Goal: Task Accomplishment & Management: Manage account settings

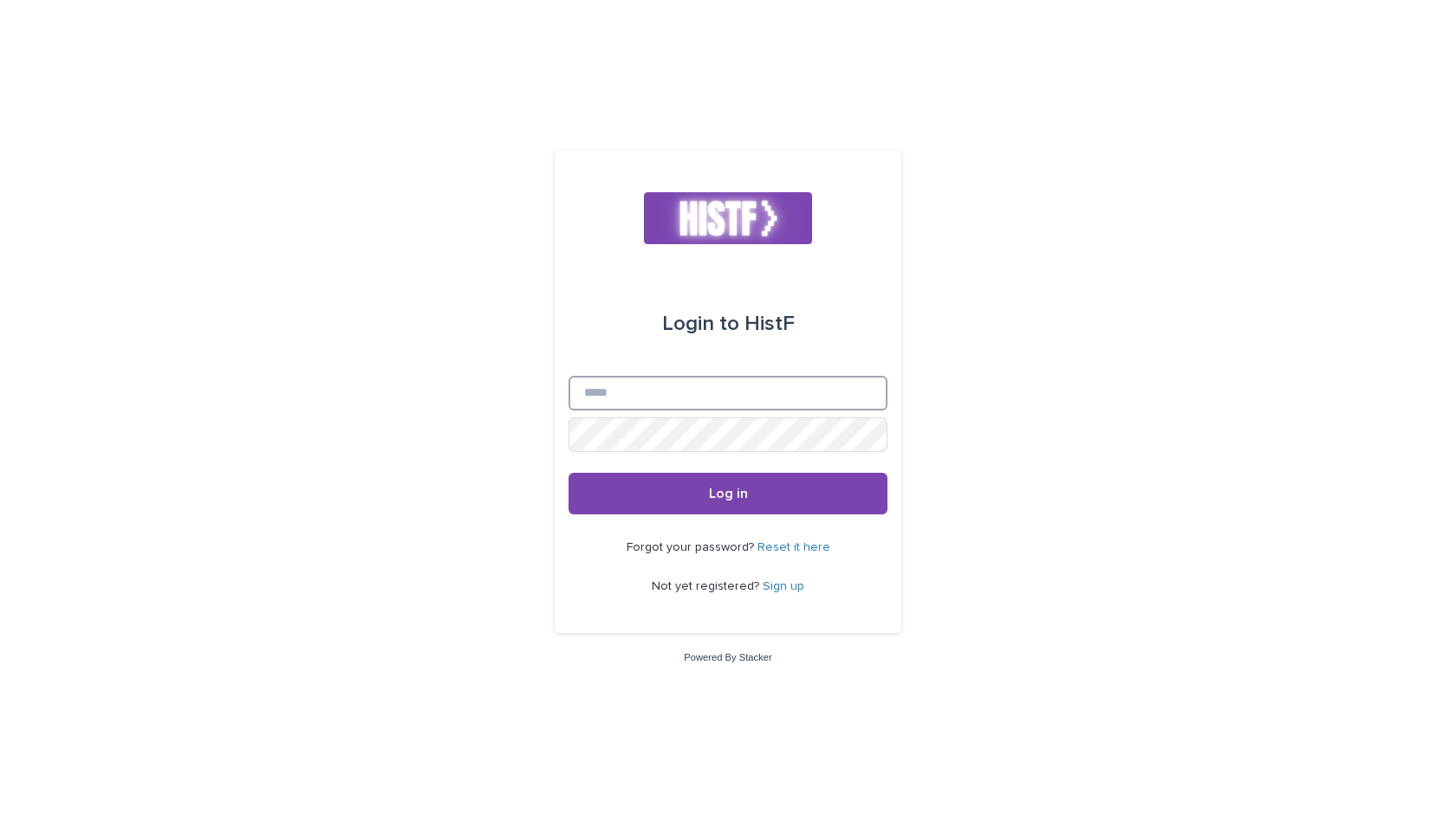
click at [707, 385] on input "Email" at bounding box center [728, 393] width 319 height 35
click at [785, 585] on link "Sign up" at bounding box center [783, 586] width 42 height 12
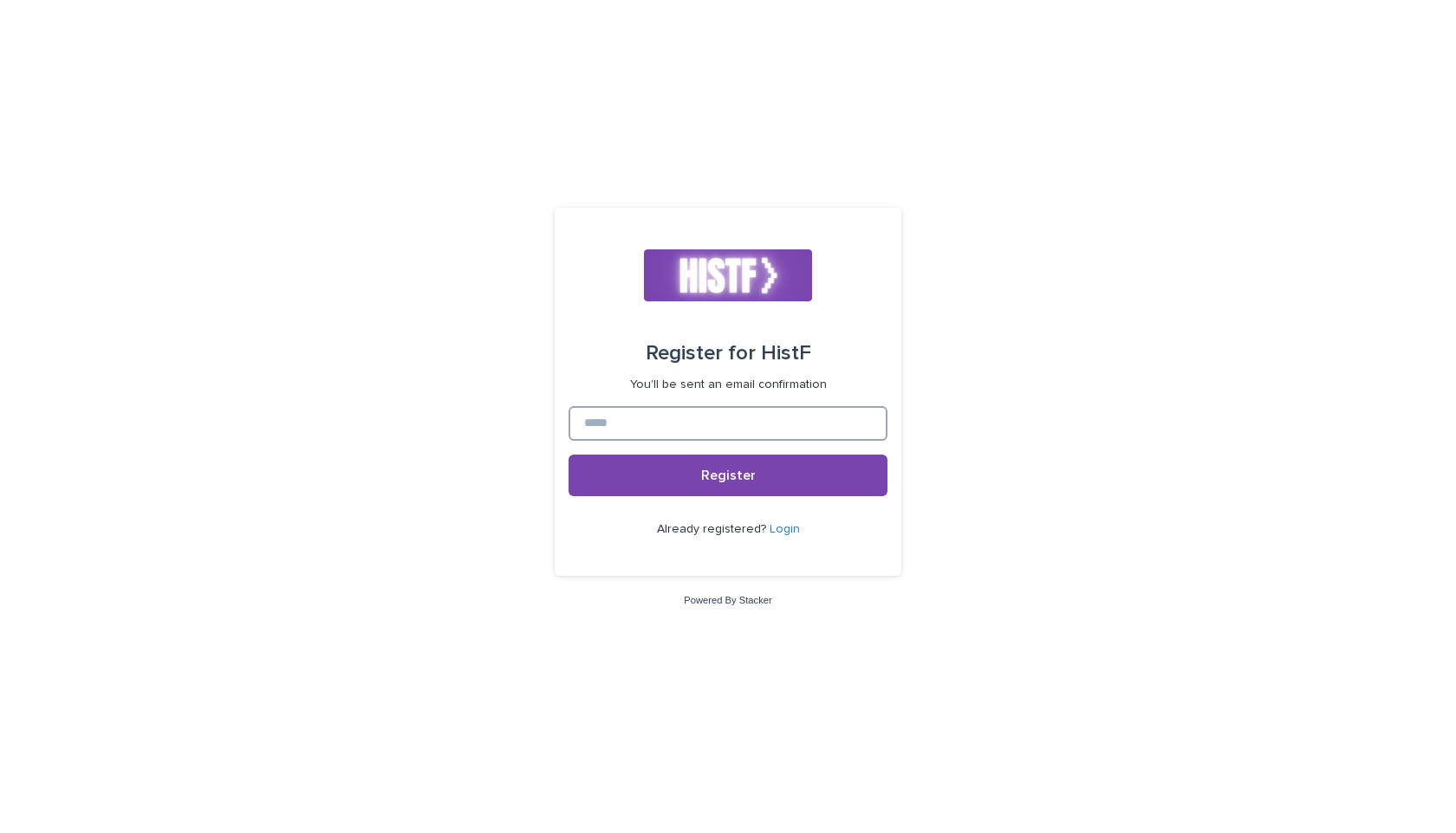
click at [647, 410] on input at bounding box center [728, 424] width 319 height 35
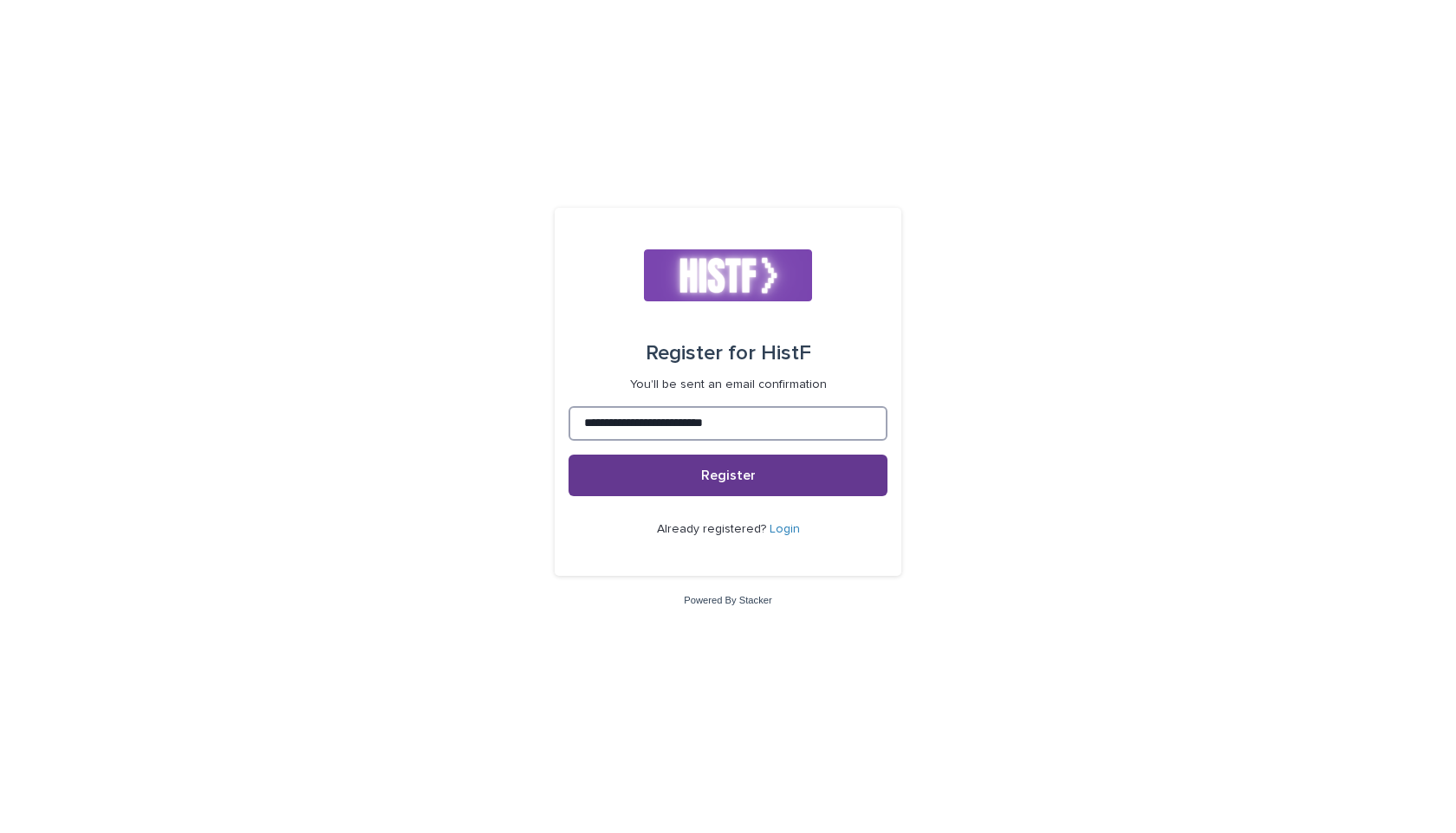
type input "**********"
click at [704, 471] on span "Register" at bounding box center [728, 476] width 55 height 14
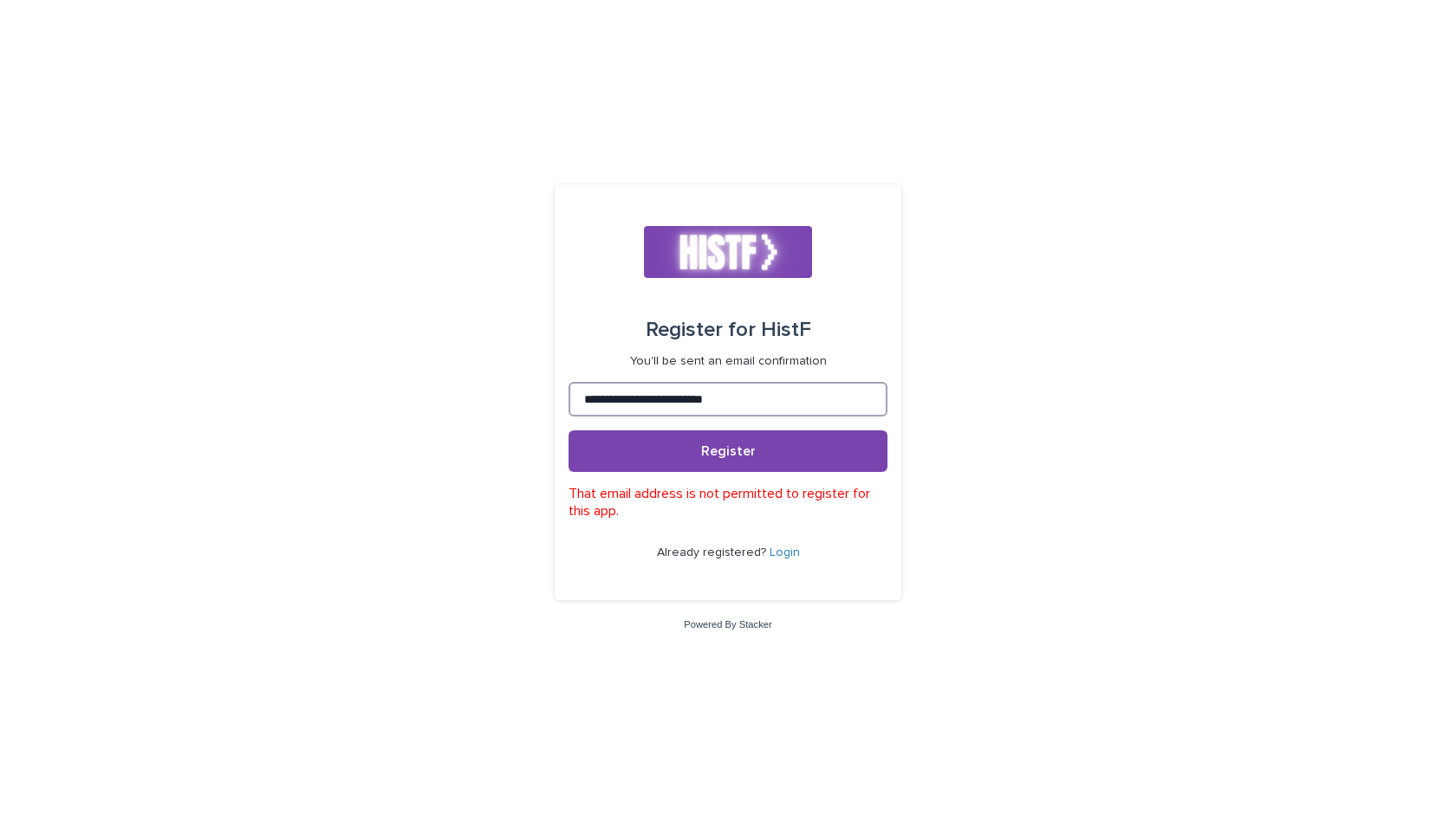
click at [781, 412] on input "**********" at bounding box center [728, 399] width 319 height 35
click at [728, 390] on input "**********" at bounding box center [728, 399] width 319 height 35
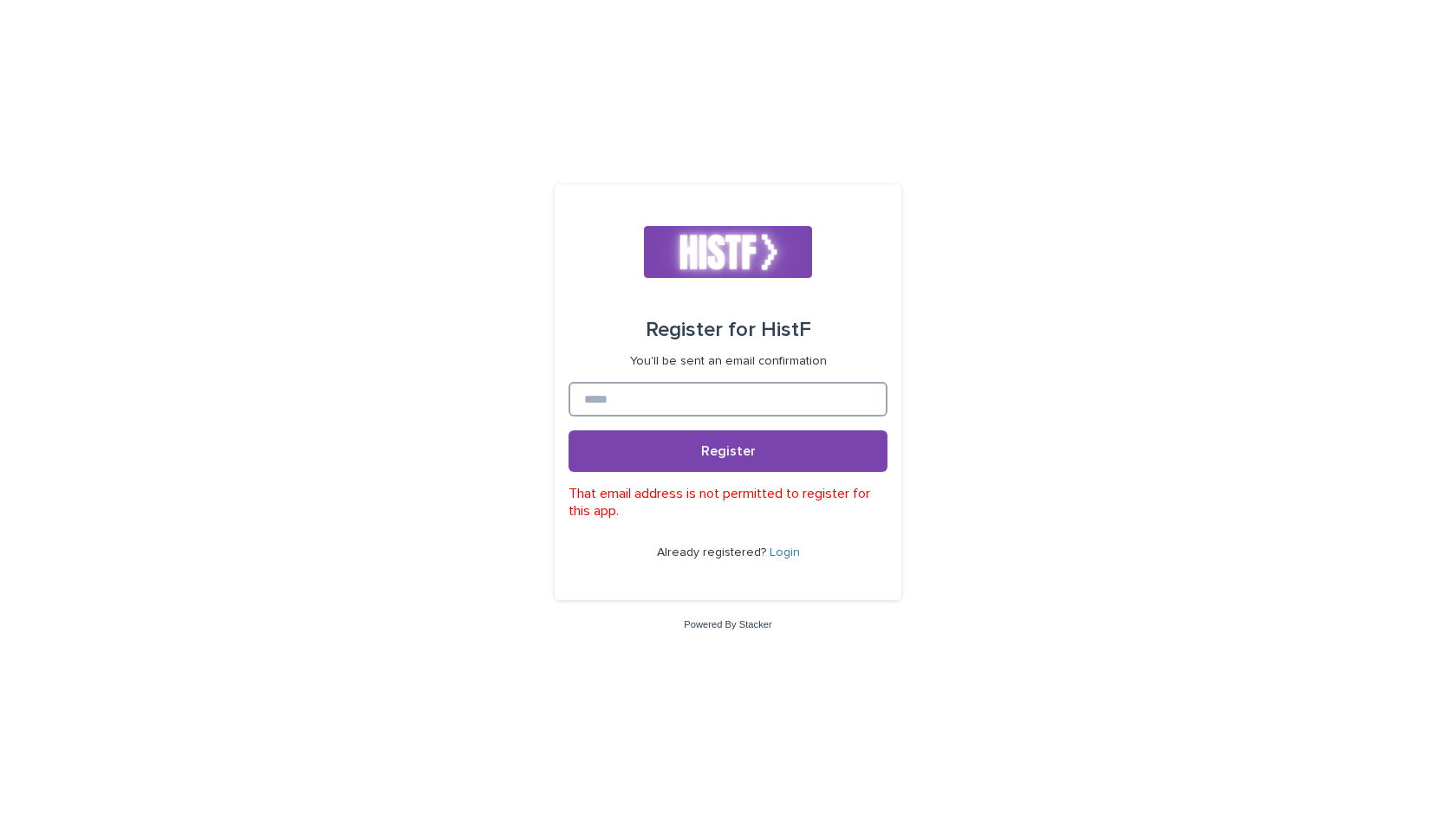
click at [678, 413] on input at bounding box center [728, 399] width 319 height 35
click at [715, 448] on span "Register" at bounding box center [728, 451] width 55 height 14
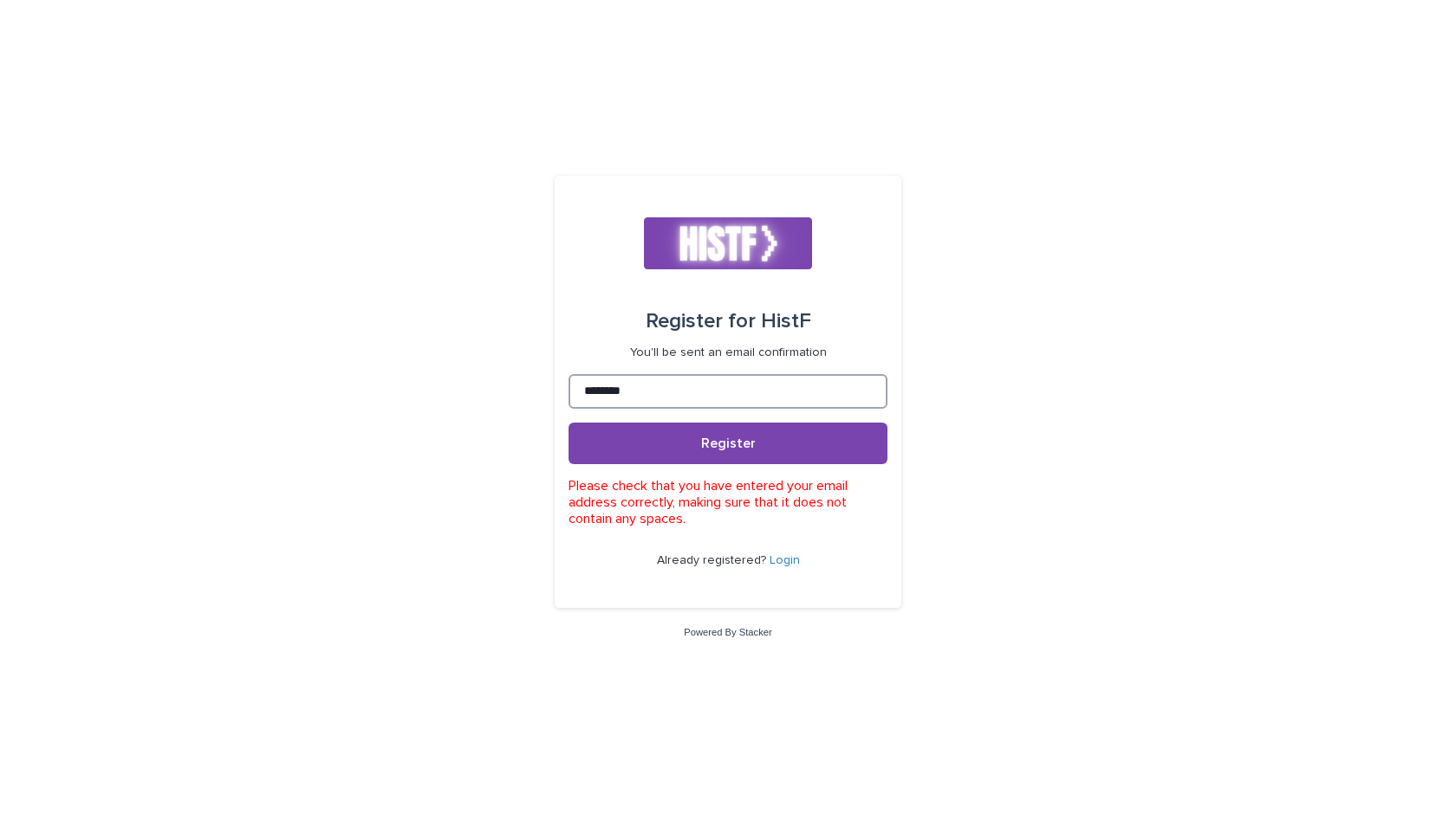
click at [686, 397] on input "********" at bounding box center [728, 391] width 319 height 35
type input "**********"
click at [699, 444] on button "Register" at bounding box center [728, 443] width 319 height 42
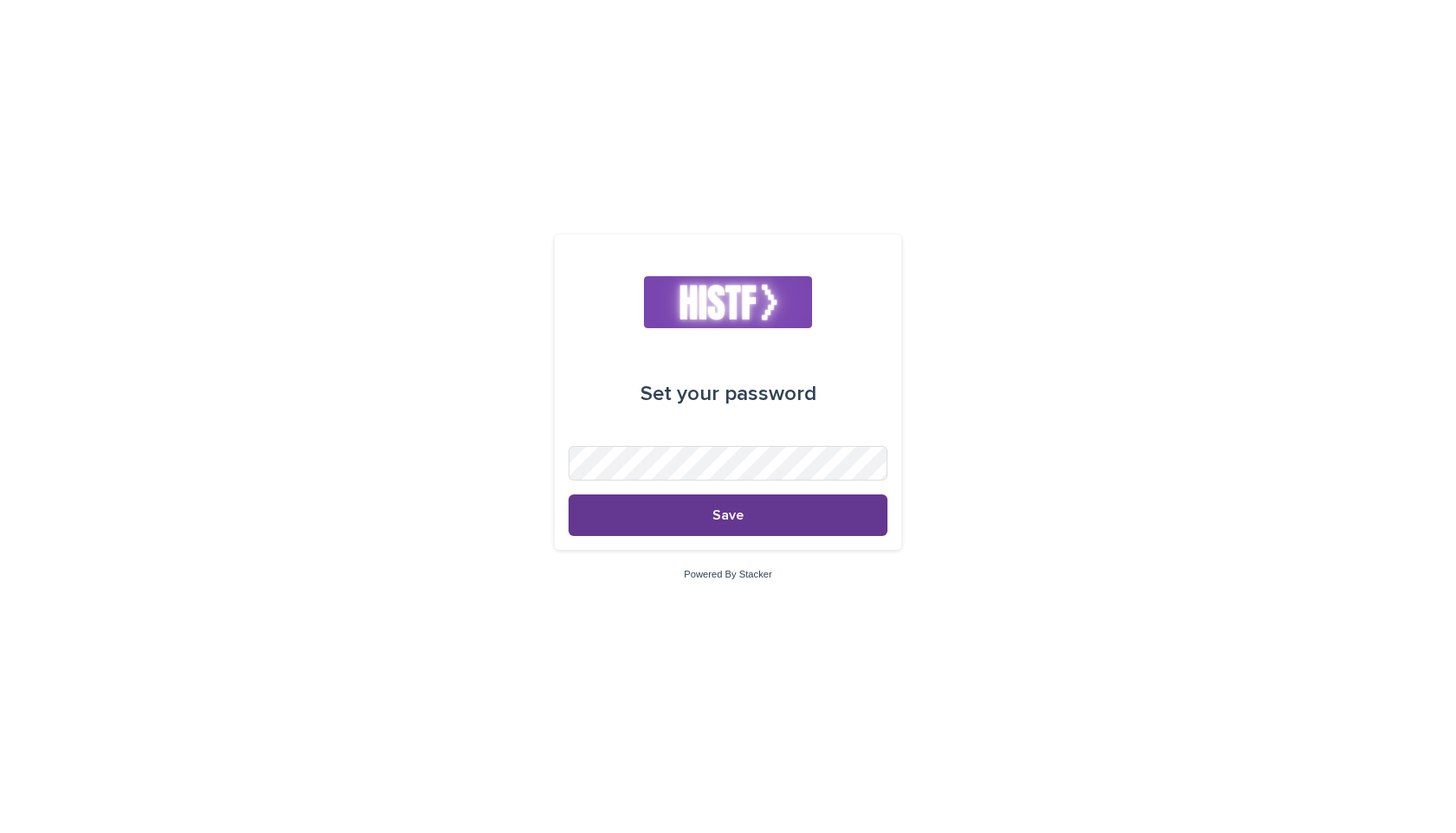
click at [628, 522] on button "Save" at bounding box center [728, 515] width 319 height 42
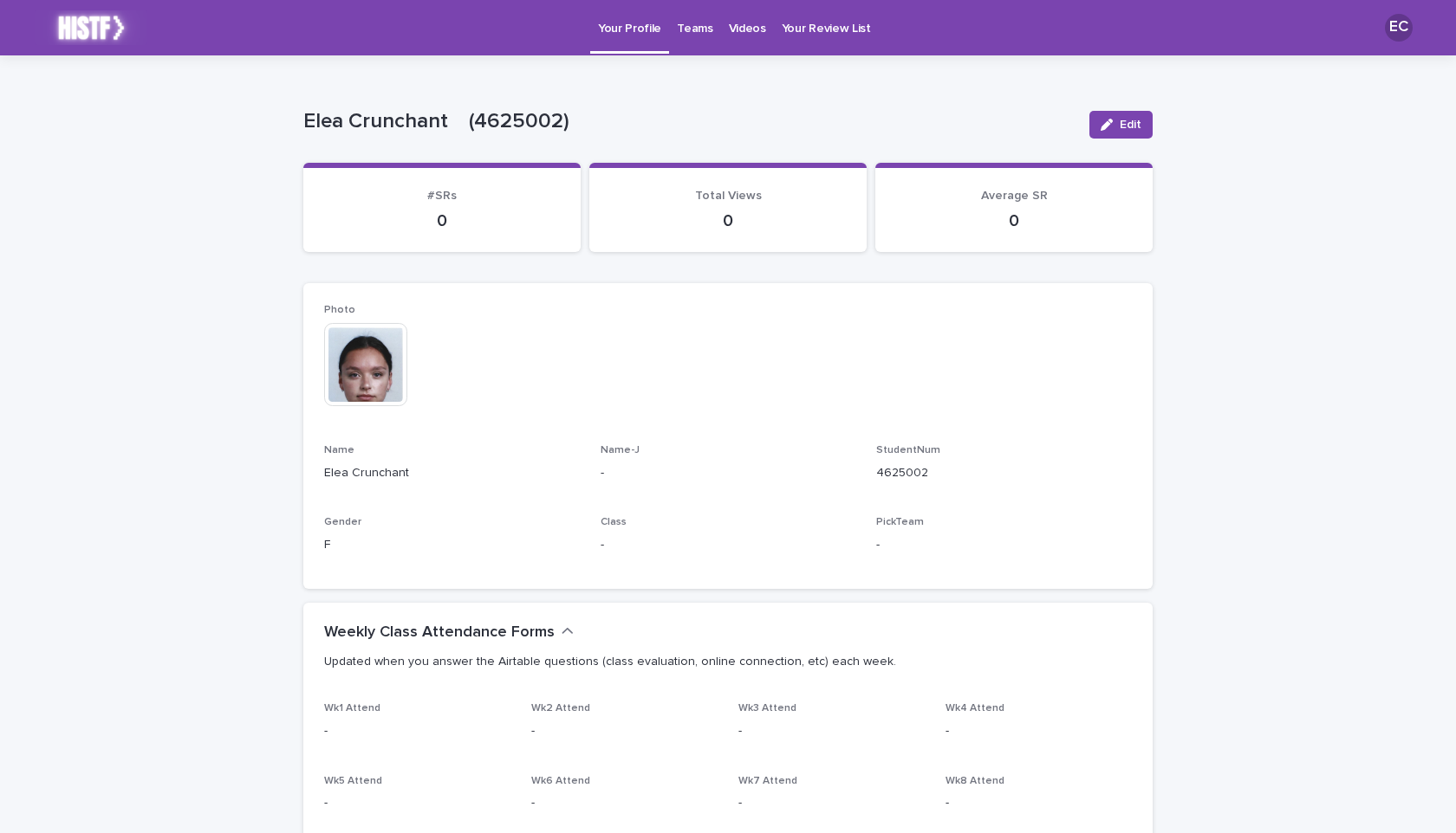
click at [900, 469] on p "4625002" at bounding box center [1004, 473] width 255 height 18
click at [851, 338] on div "This file cannot be opened Download File" at bounding box center [728, 367] width 808 height 87
click at [686, 30] on p "Teams" at bounding box center [695, 18] width 36 height 36
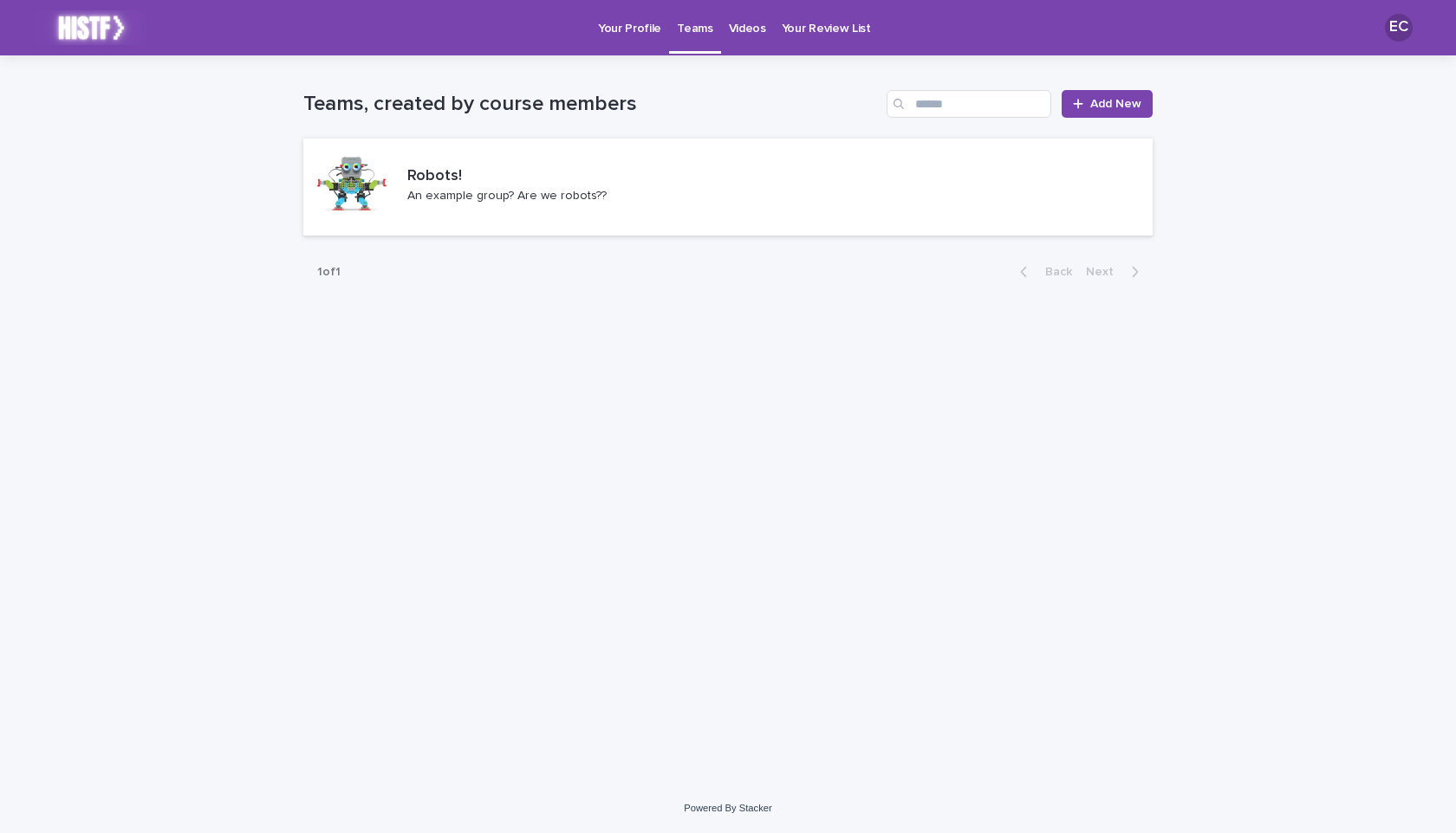
click at [762, 29] on div "Videos" at bounding box center [747, 18] width 53 height 36
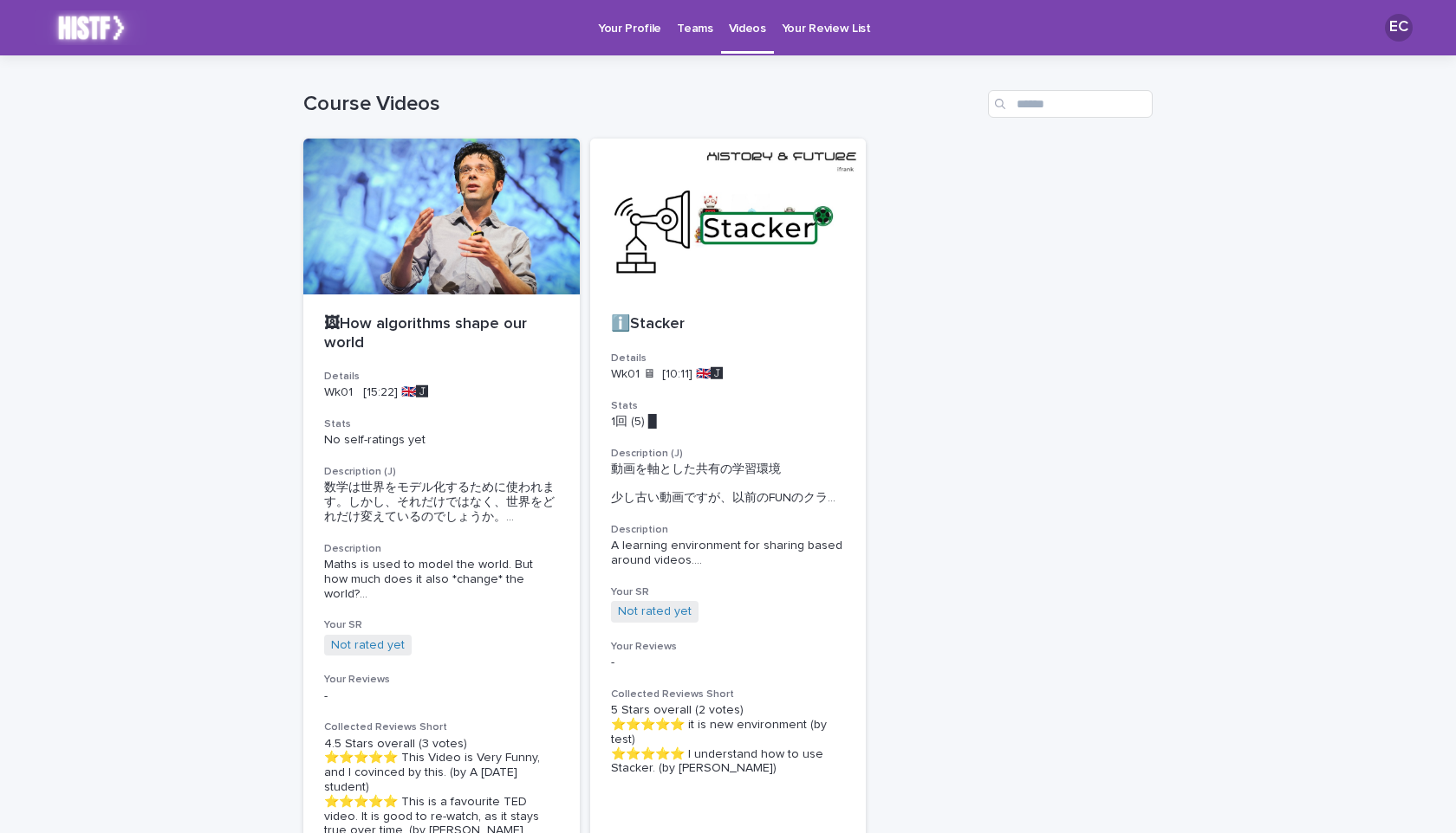
click at [613, 29] on p "Your Profile" at bounding box center [629, 18] width 63 height 36
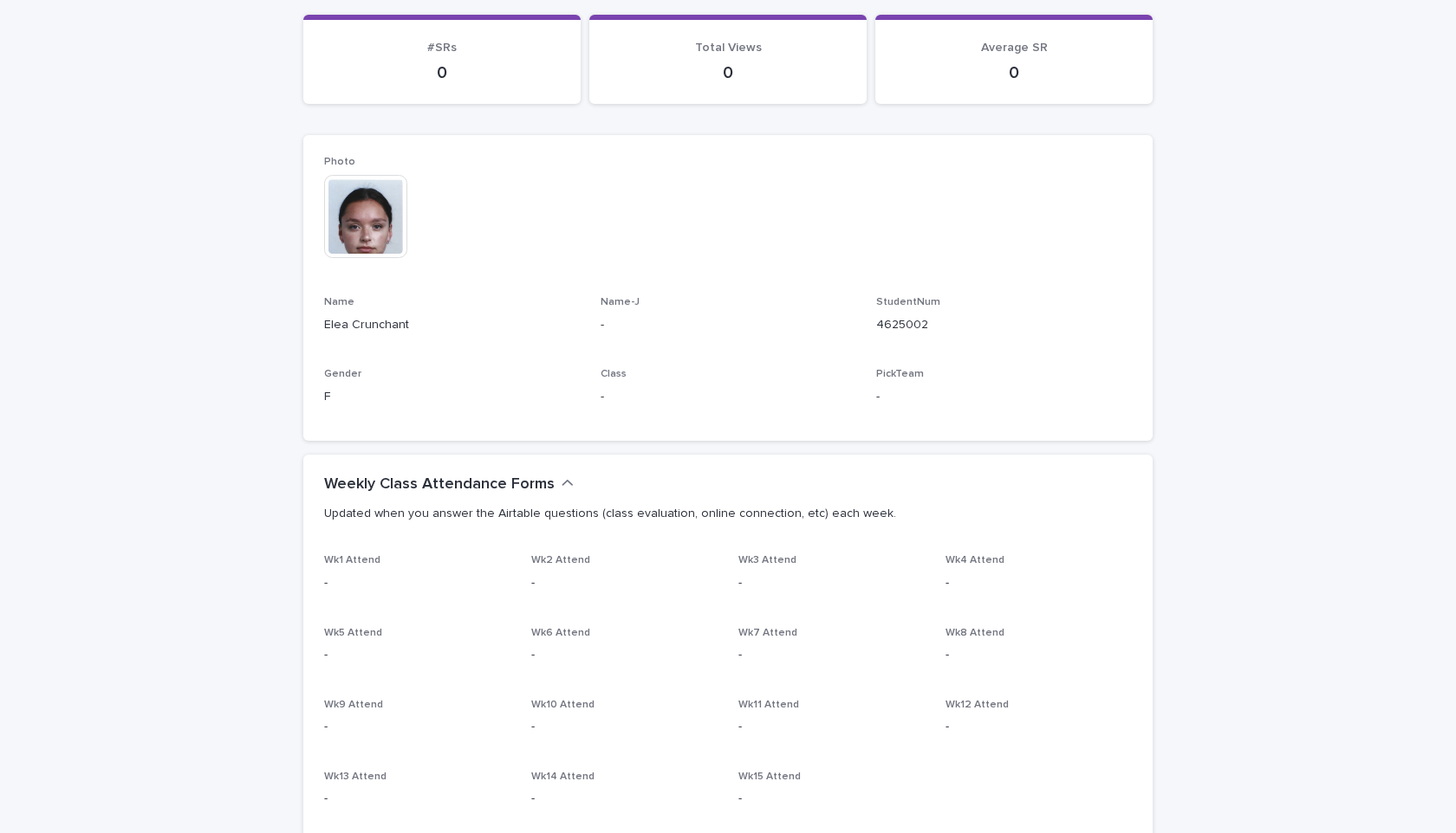
scroll to position [150, 0]
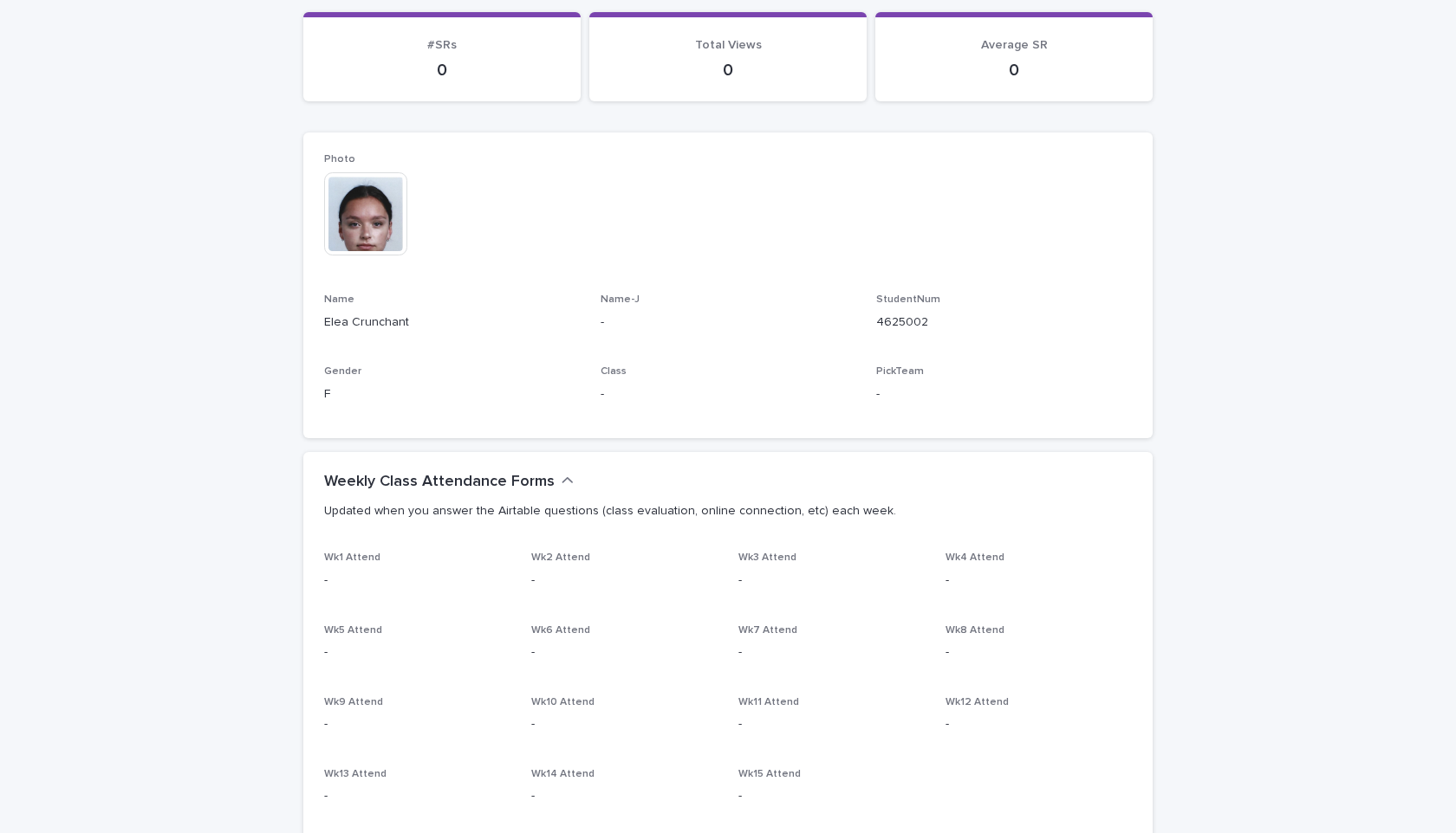
click at [371, 217] on img at bounding box center [366, 214] width 83 height 83
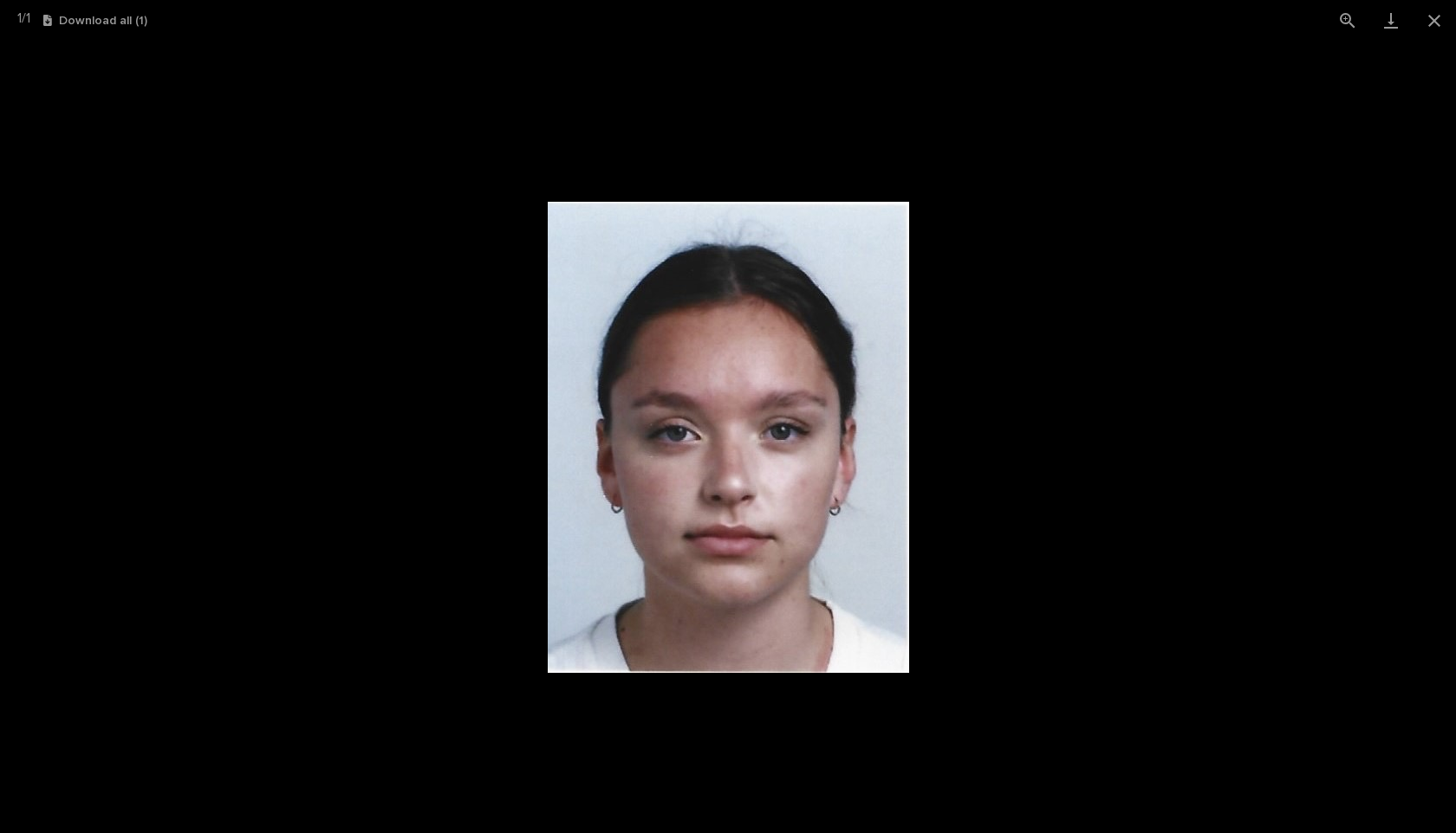
click at [1048, 170] on picture at bounding box center [728, 437] width 1456 height 792
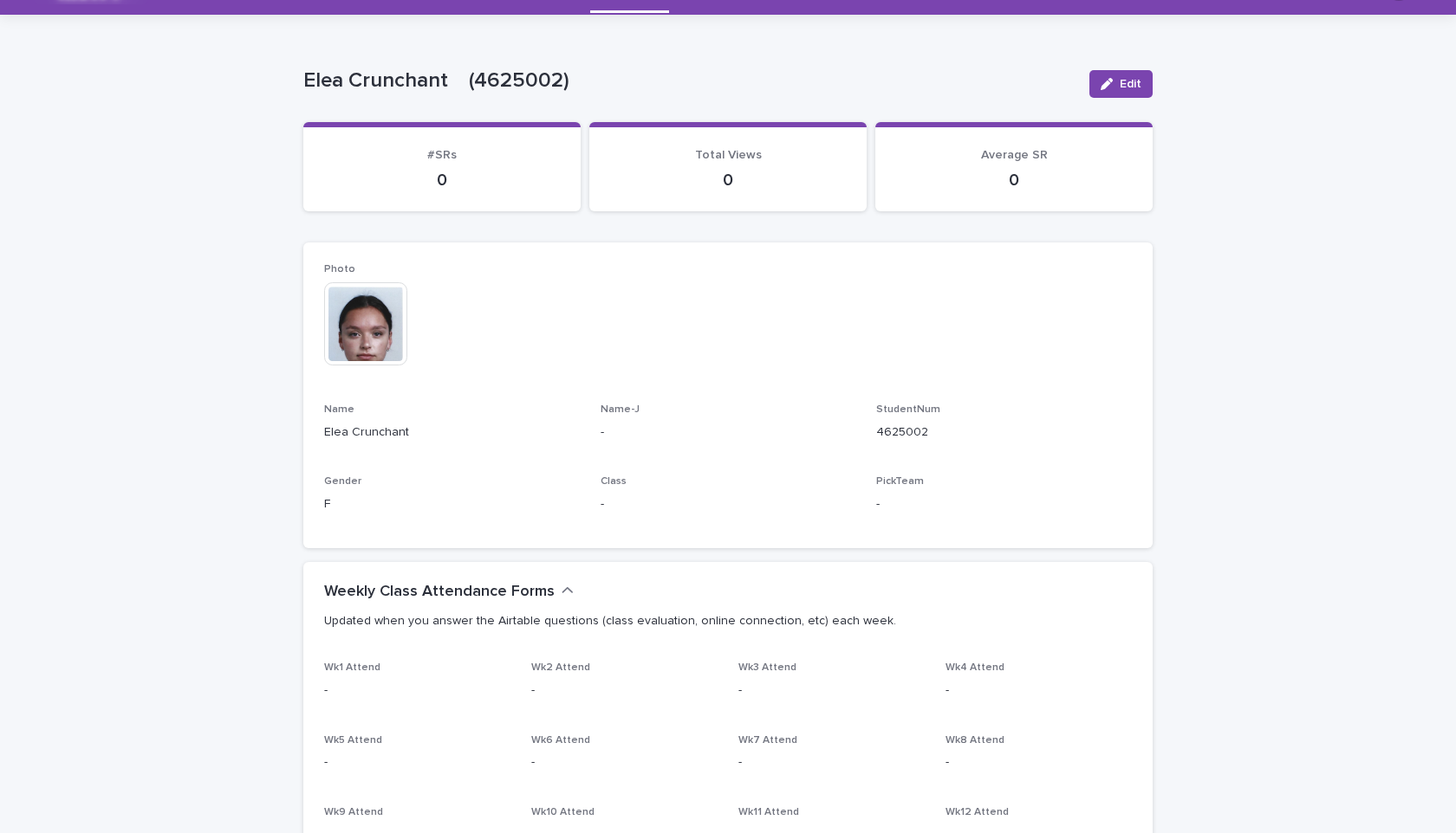
scroll to position [0, 0]
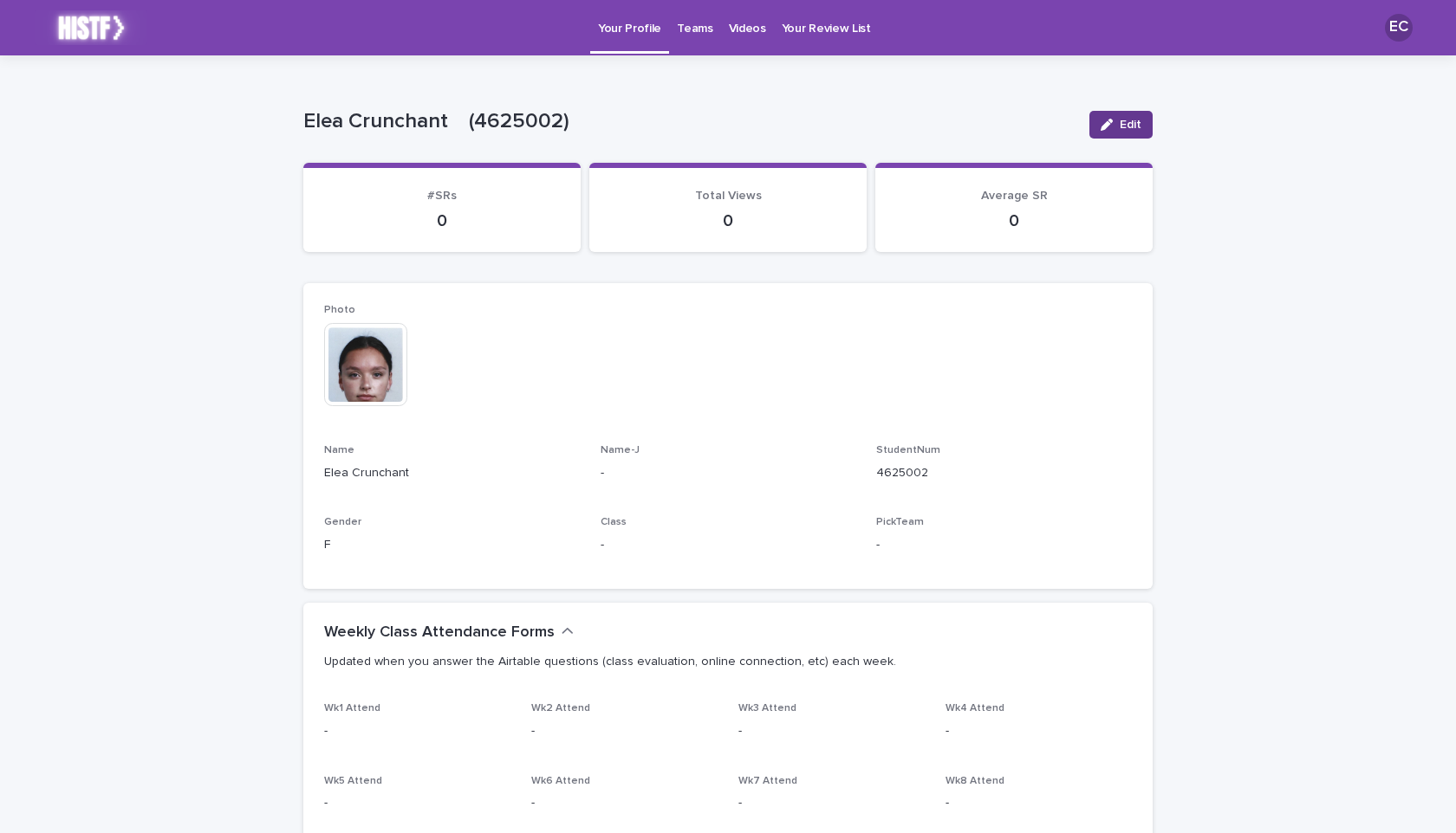
click at [1144, 120] on button "Edit" at bounding box center [1121, 124] width 63 height 27
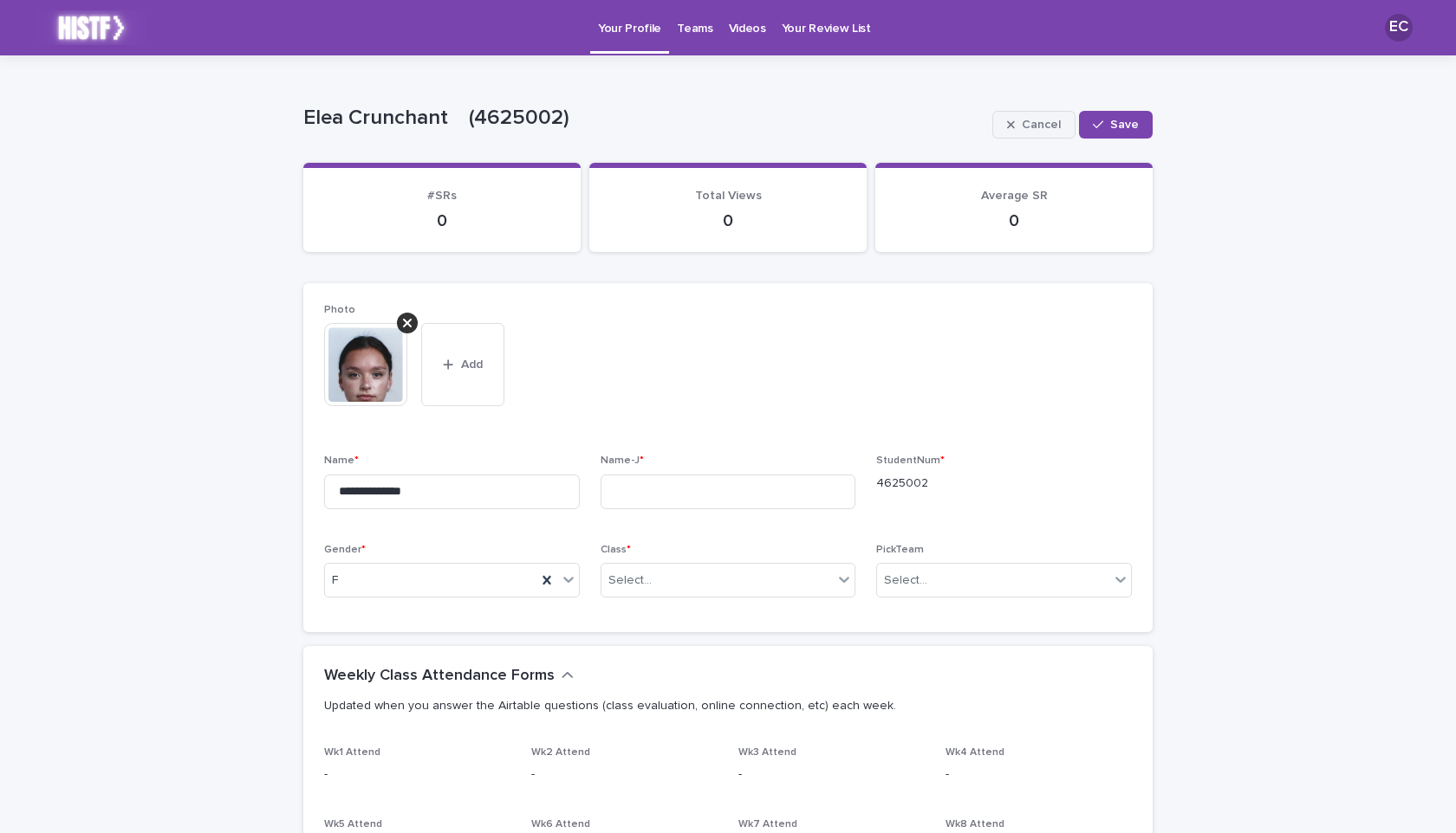
click at [1049, 125] on span "Cancel" at bounding box center [1041, 125] width 39 height 12
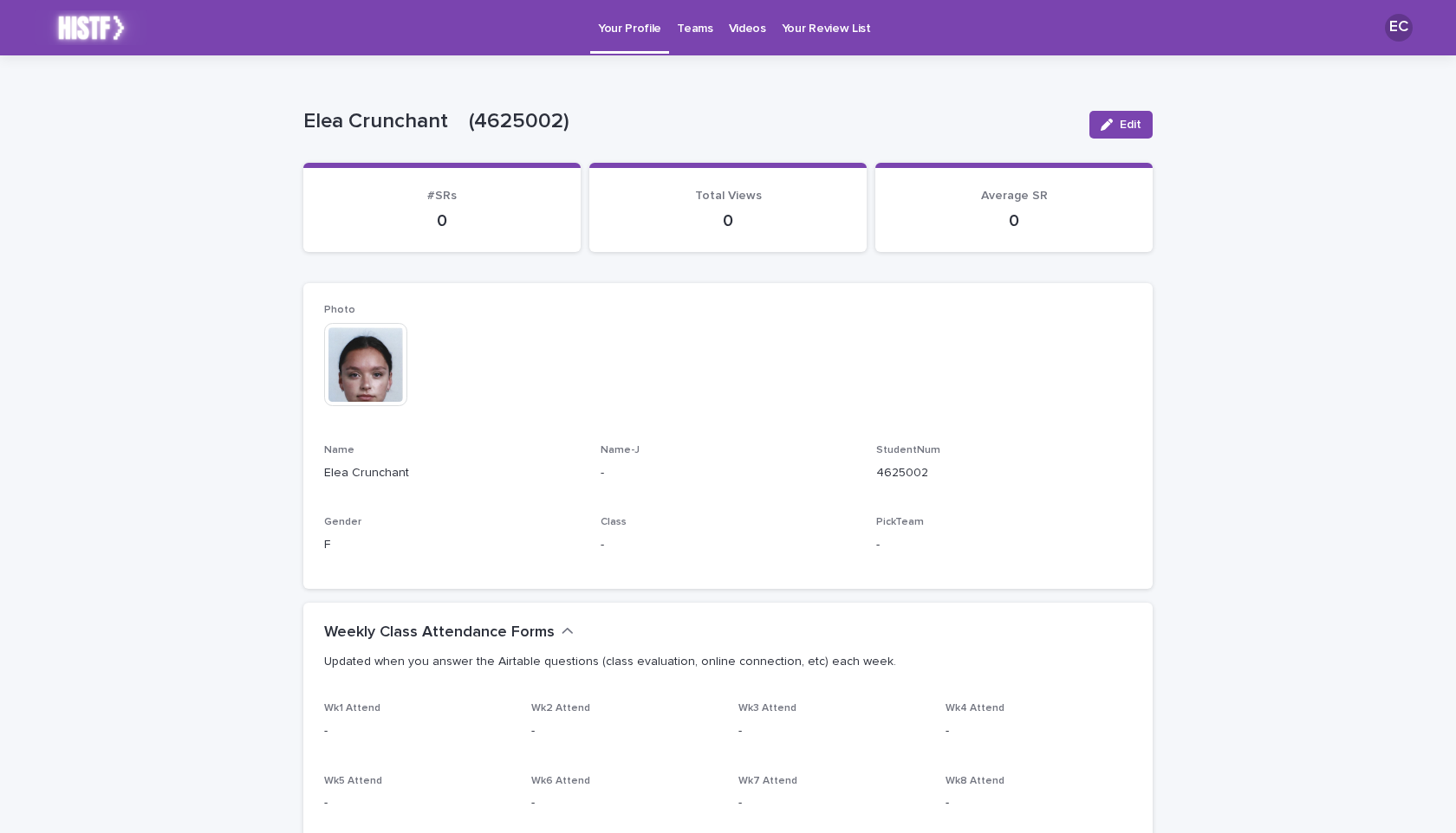
click at [693, 31] on p "Teams" at bounding box center [695, 18] width 36 height 36
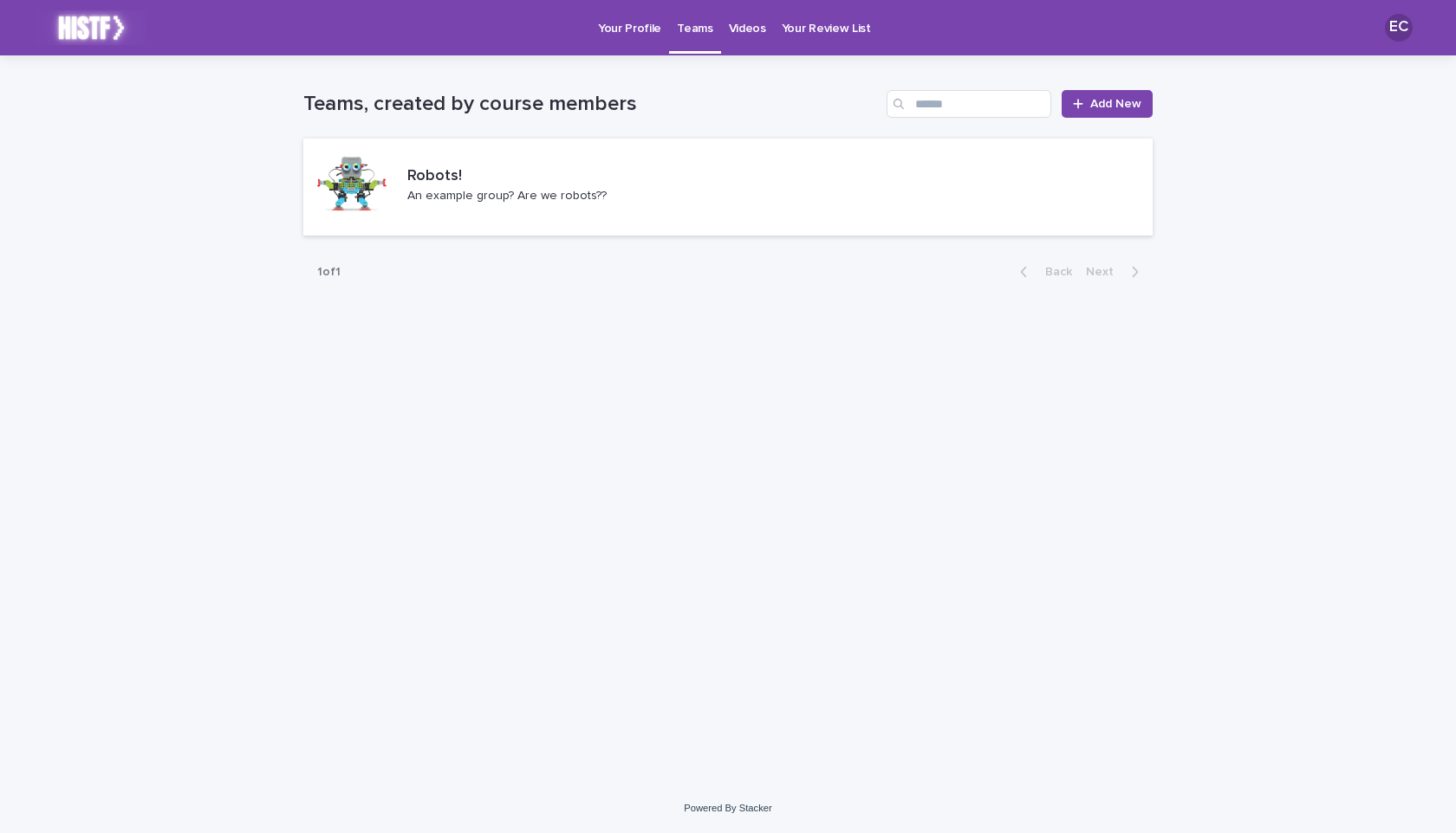
click at [746, 33] on p "Videos" at bounding box center [747, 18] width 37 height 36
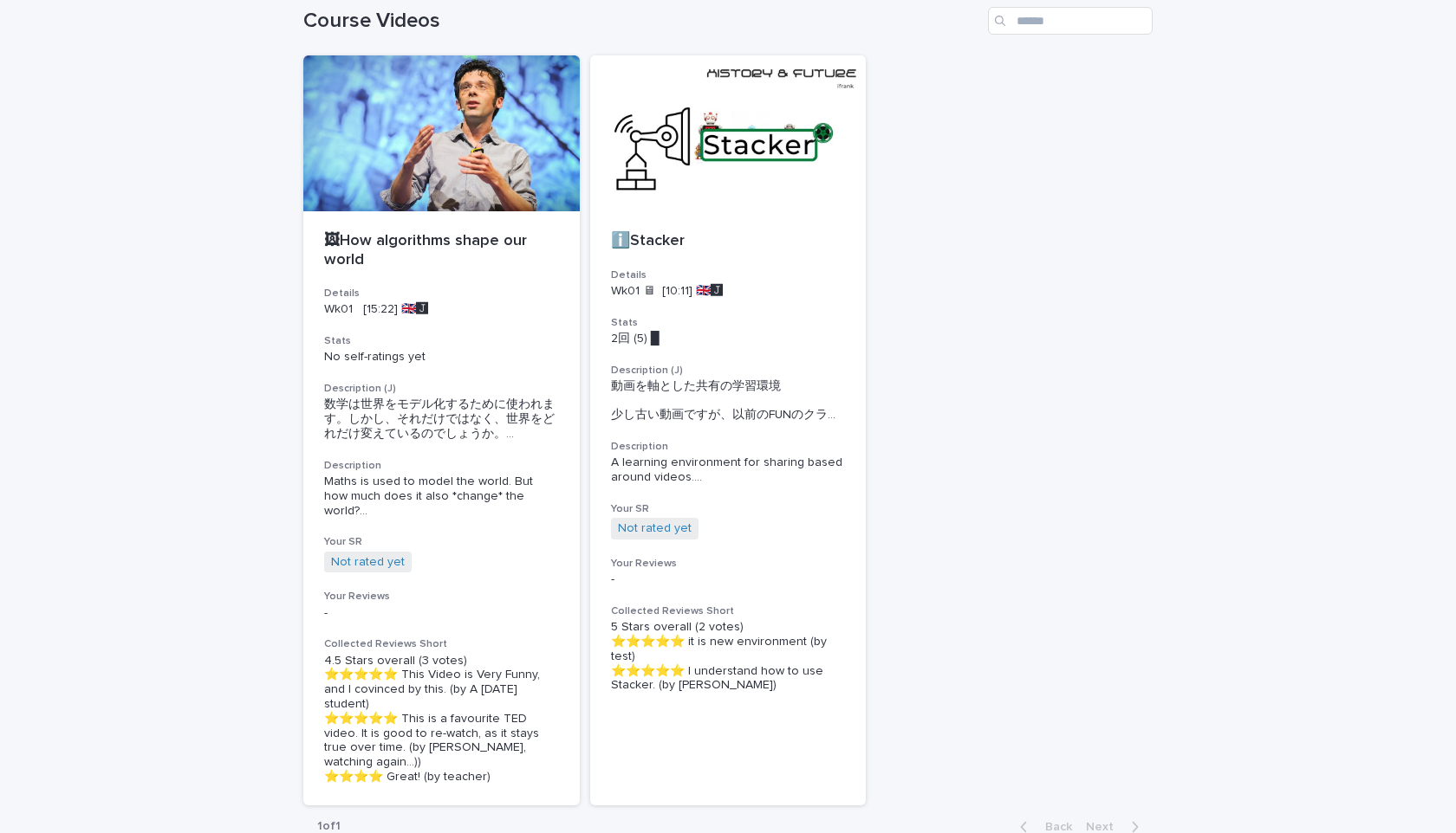
scroll to position [78, 0]
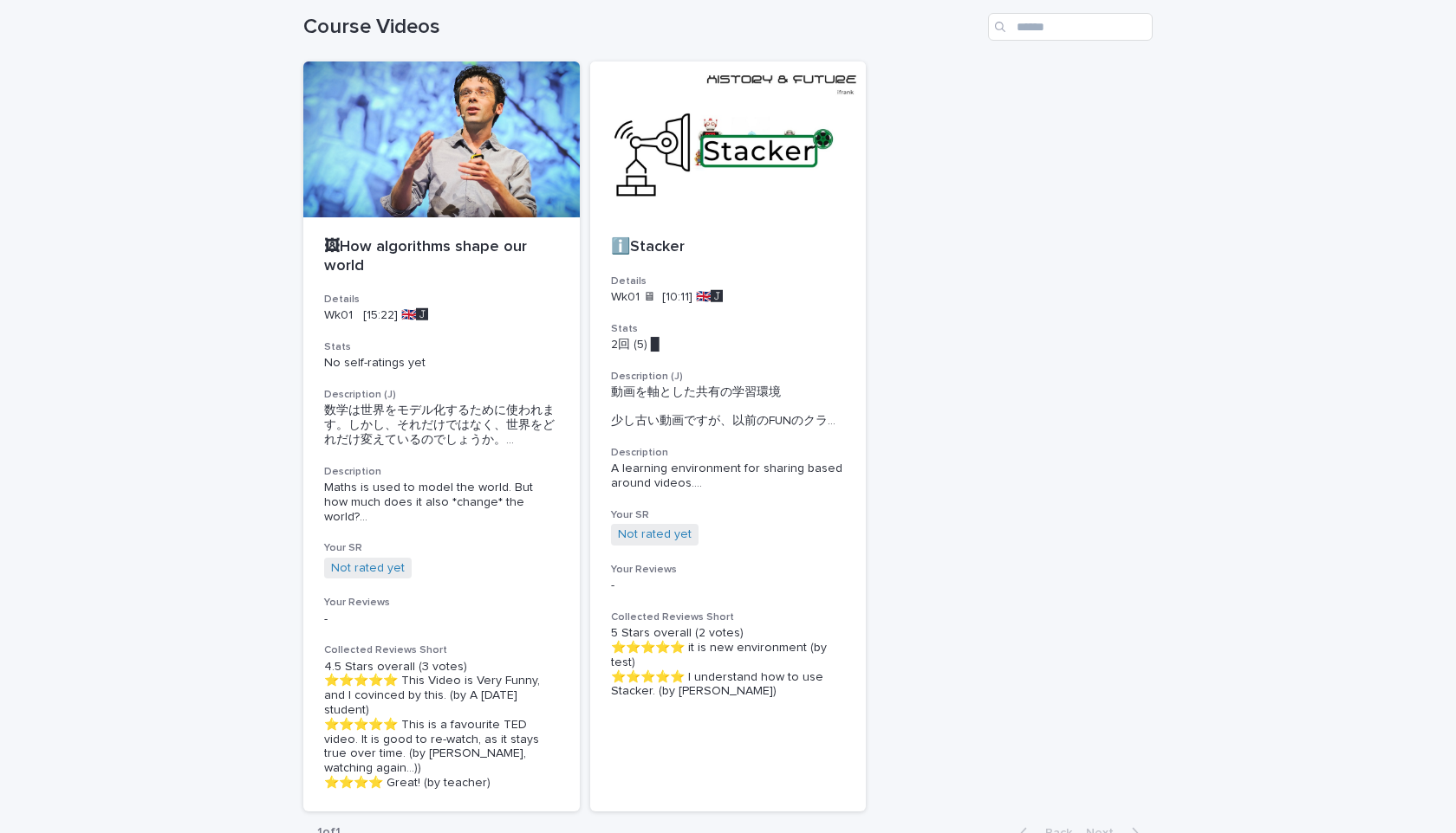
click at [1027, 309] on div "🖼How algorithms shape our world Details Wk01 [15:22] 🇬🇧🅹️ Stats No self-ratings…" at bounding box center [728, 436] width 850 height 750
click at [725, 135] on div at bounding box center [728, 139] width 276 height 156
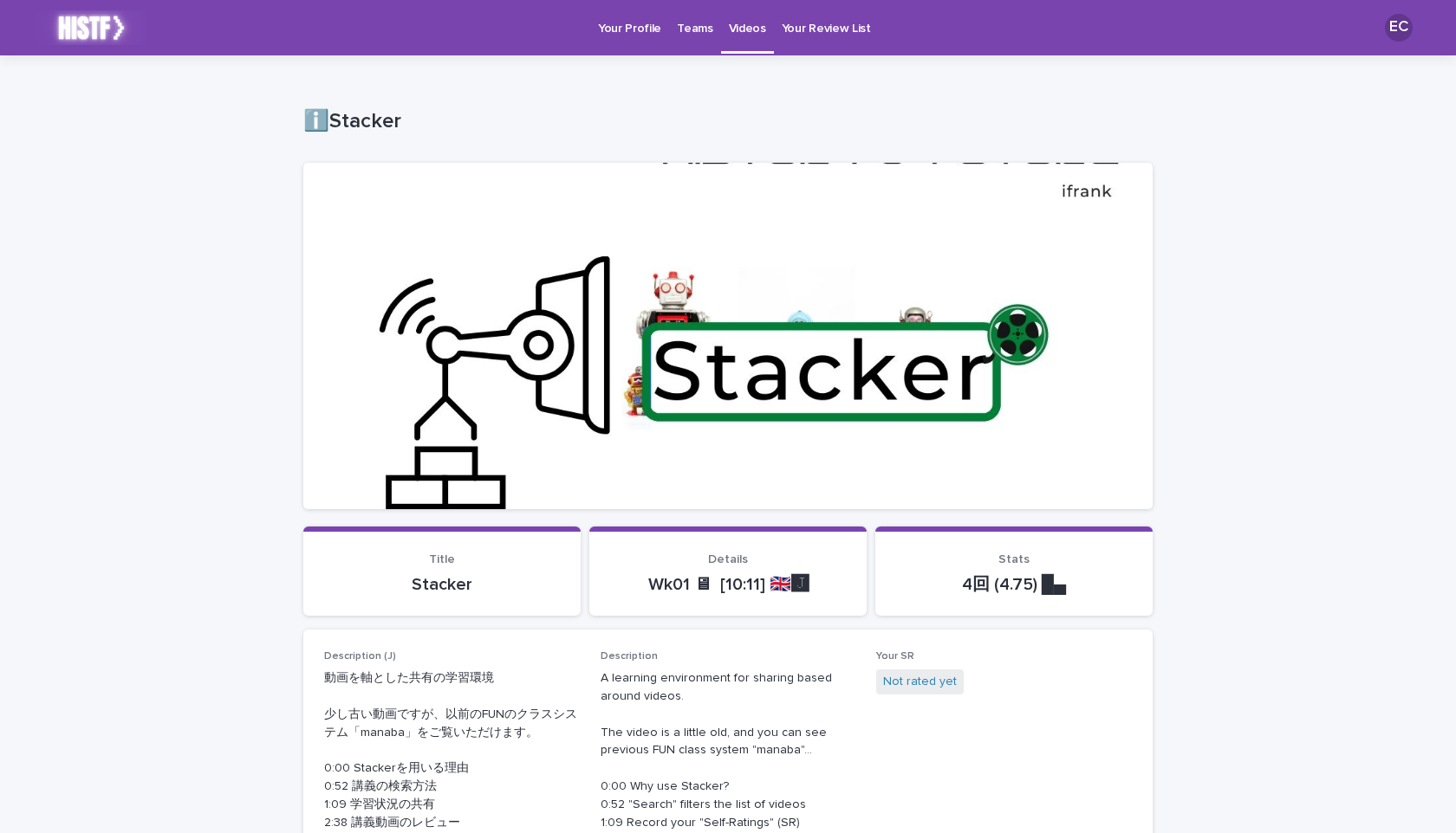
click at [632, 25] on p "Your Profile" at bounding box center [629, 18] width 63 height 36
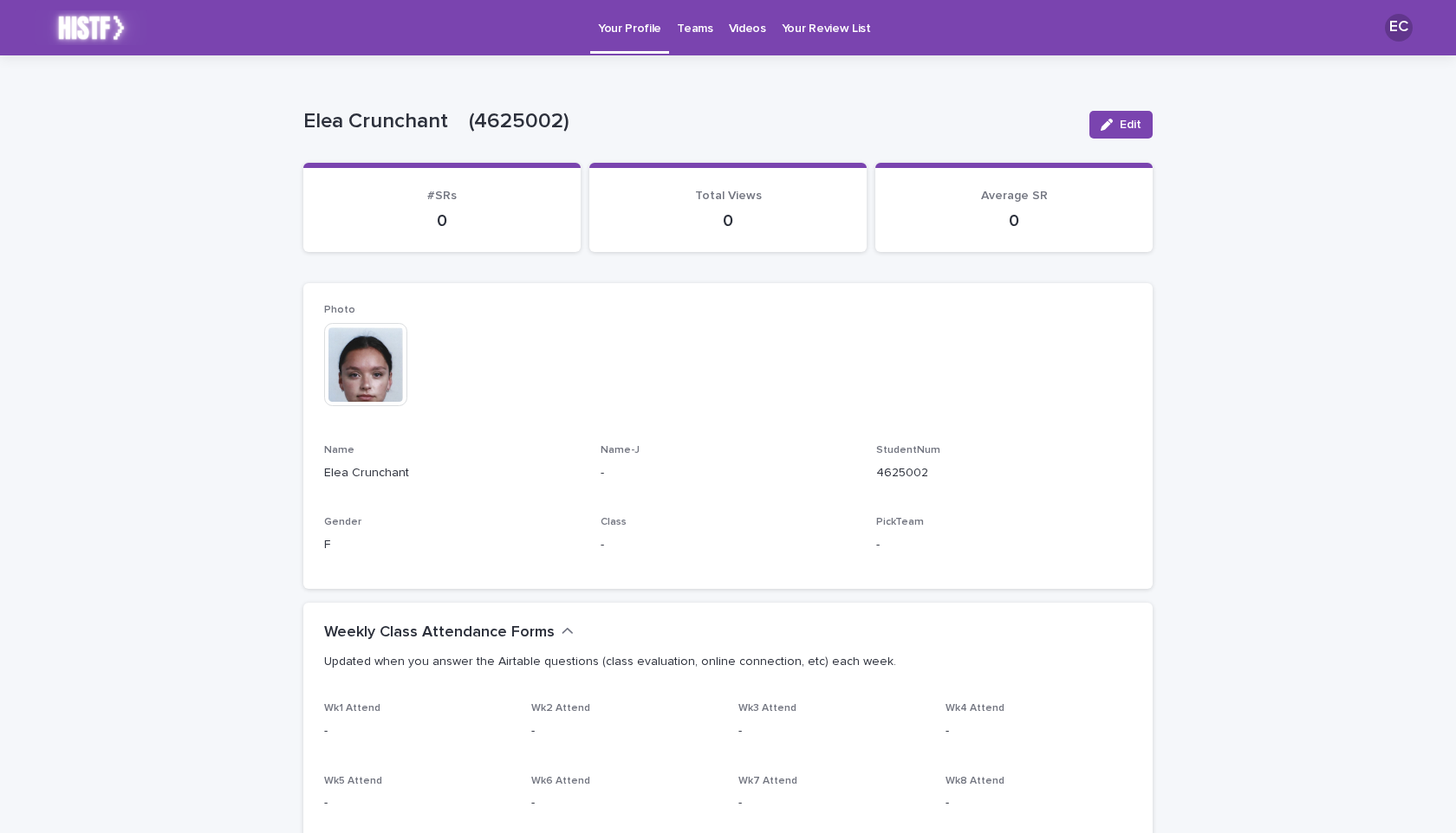
click at [734, 35] on p "Videos" at bounding box center [747, 18] width 37 height 36
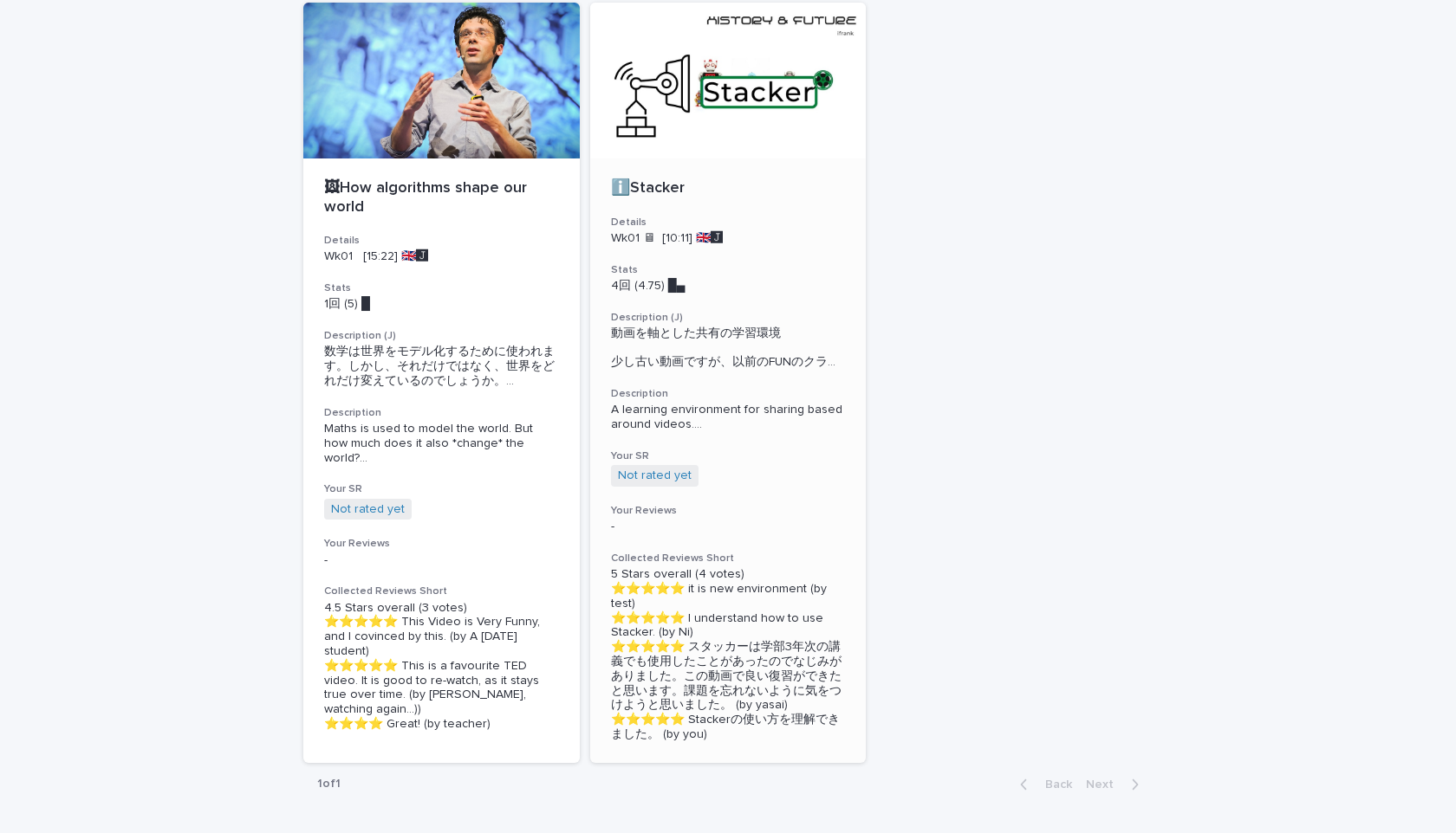
scroll to position [125, 0]
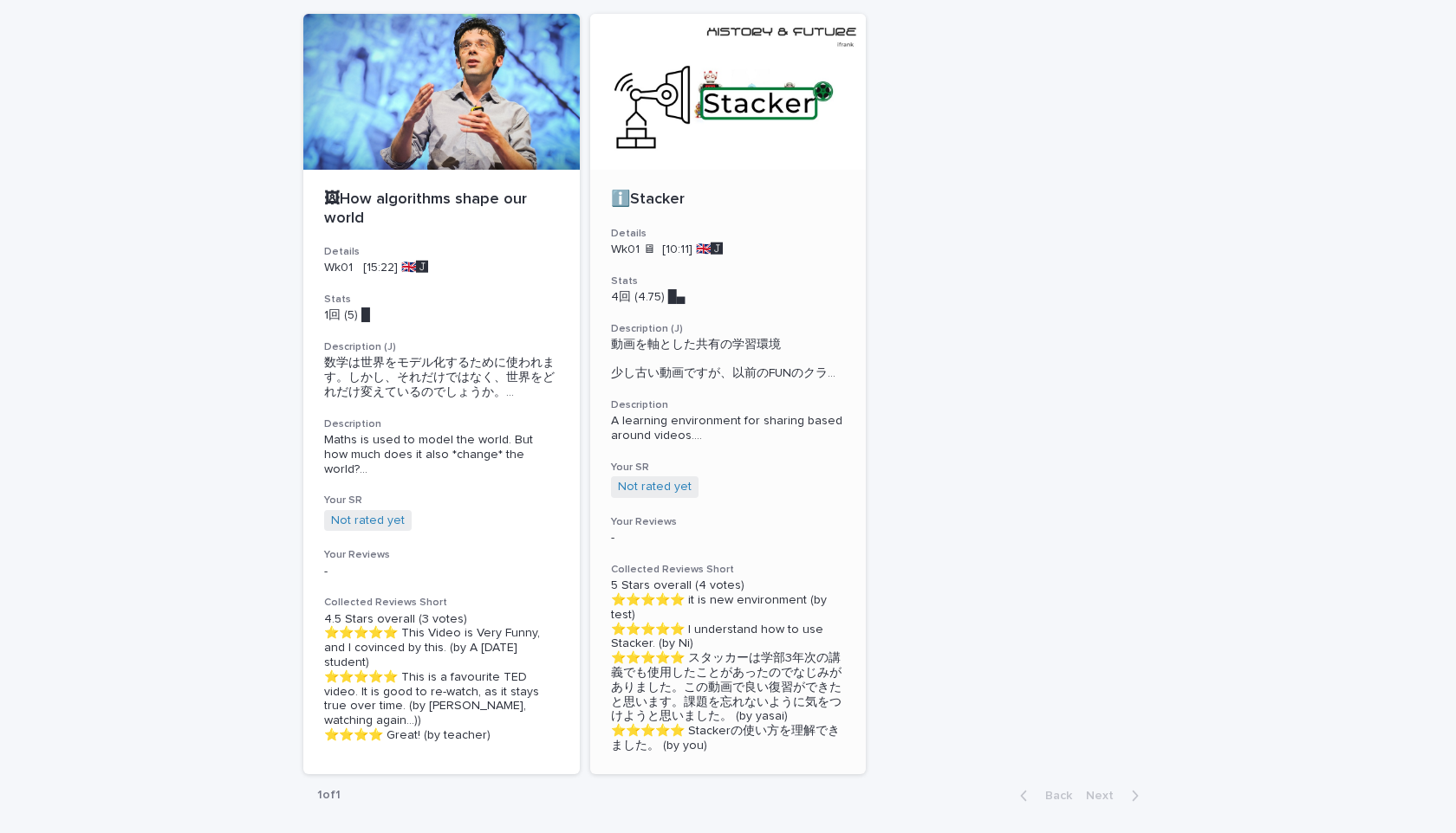
click at [690, 122] on div at bounding box center [728, 92] width 276 height 156
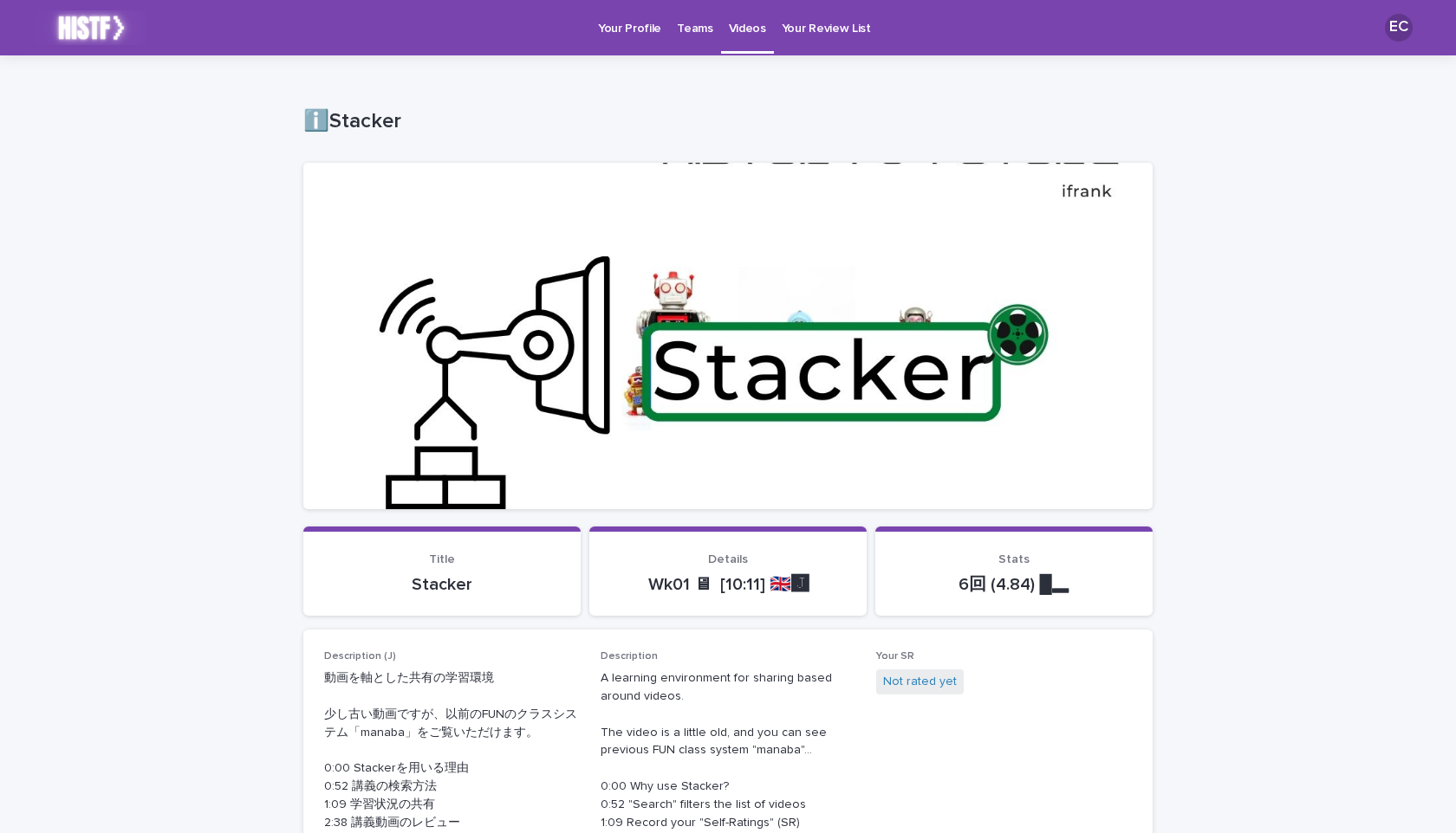
click at [688, 39] on link "Teams" at bounding box center [694, 26] width 51 height 54
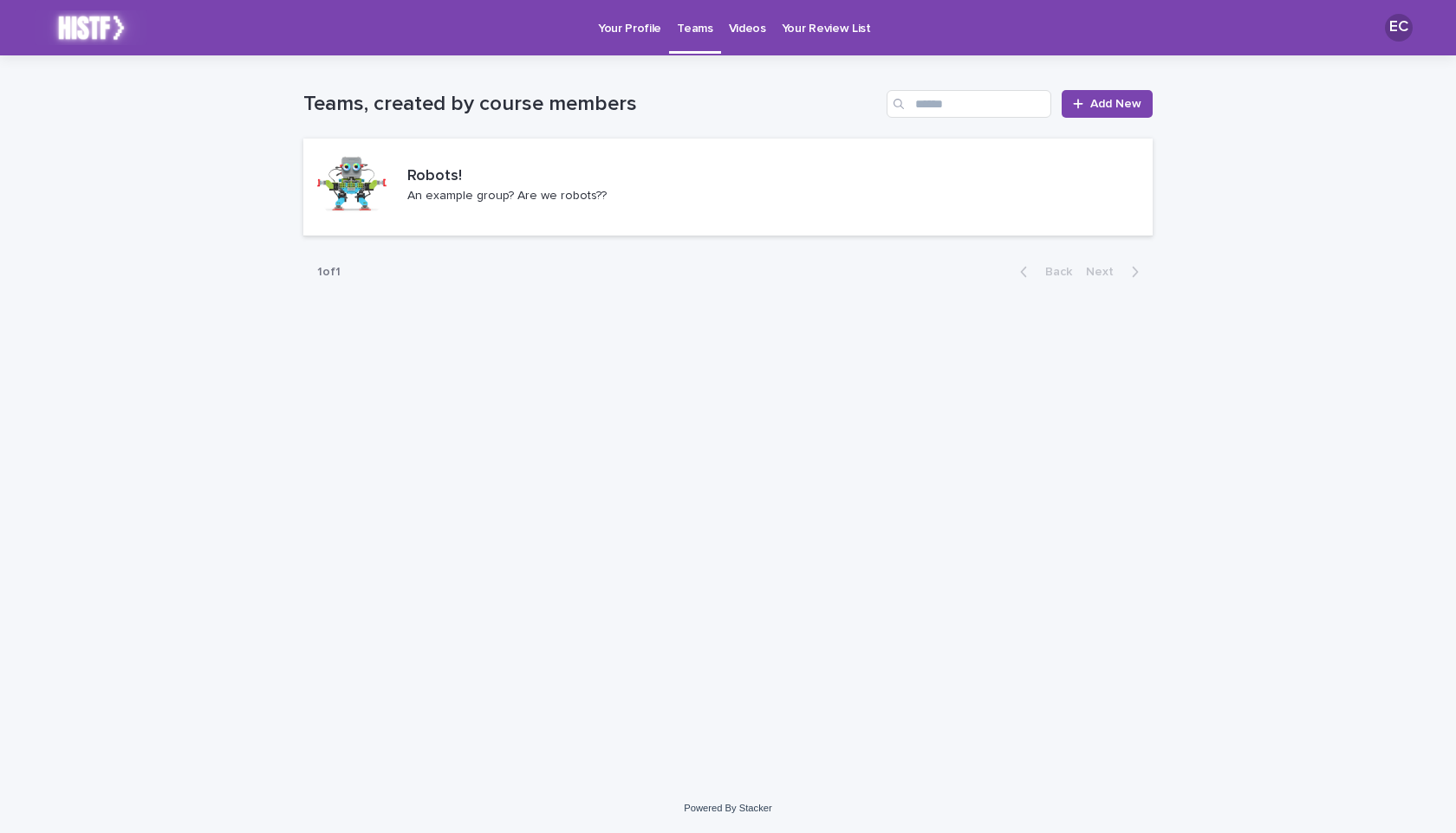
click at [744, 39] on link "Videos" at bounding box center [747, 26] width 53 height 54
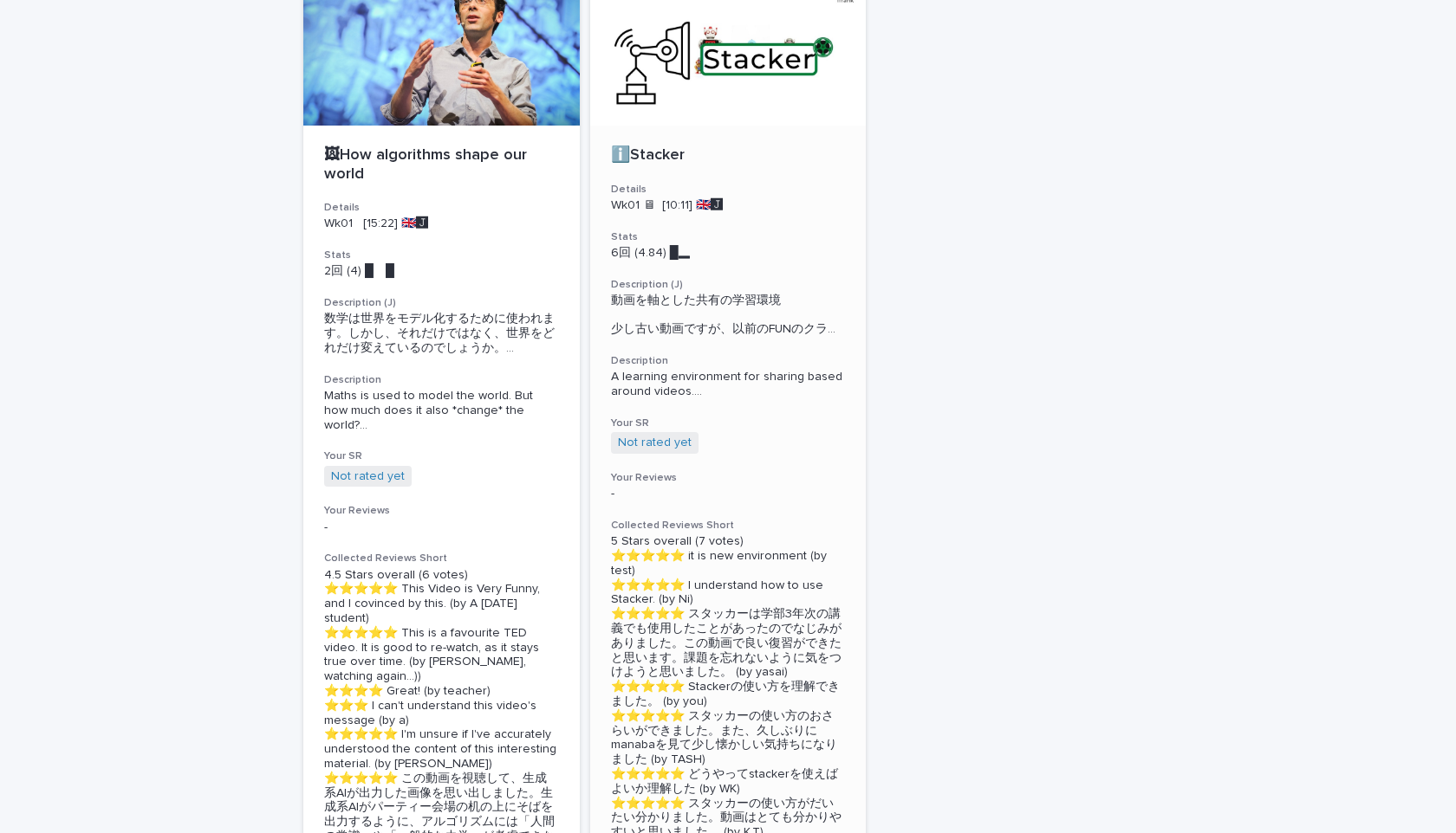
scroll to position [155, 0]
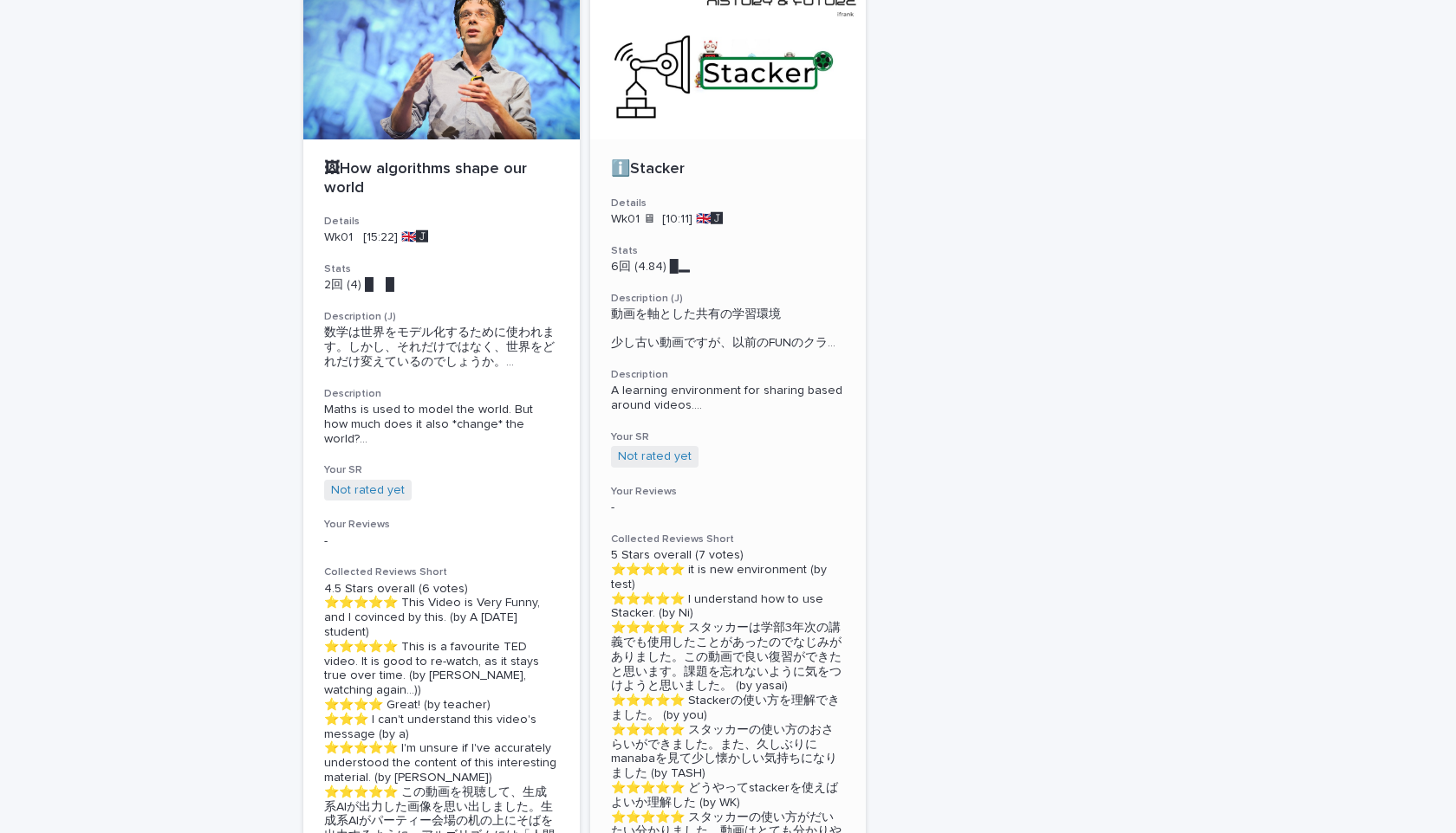
click at [722, 78] on div at bounding box center [728, 61] width 276 height 156
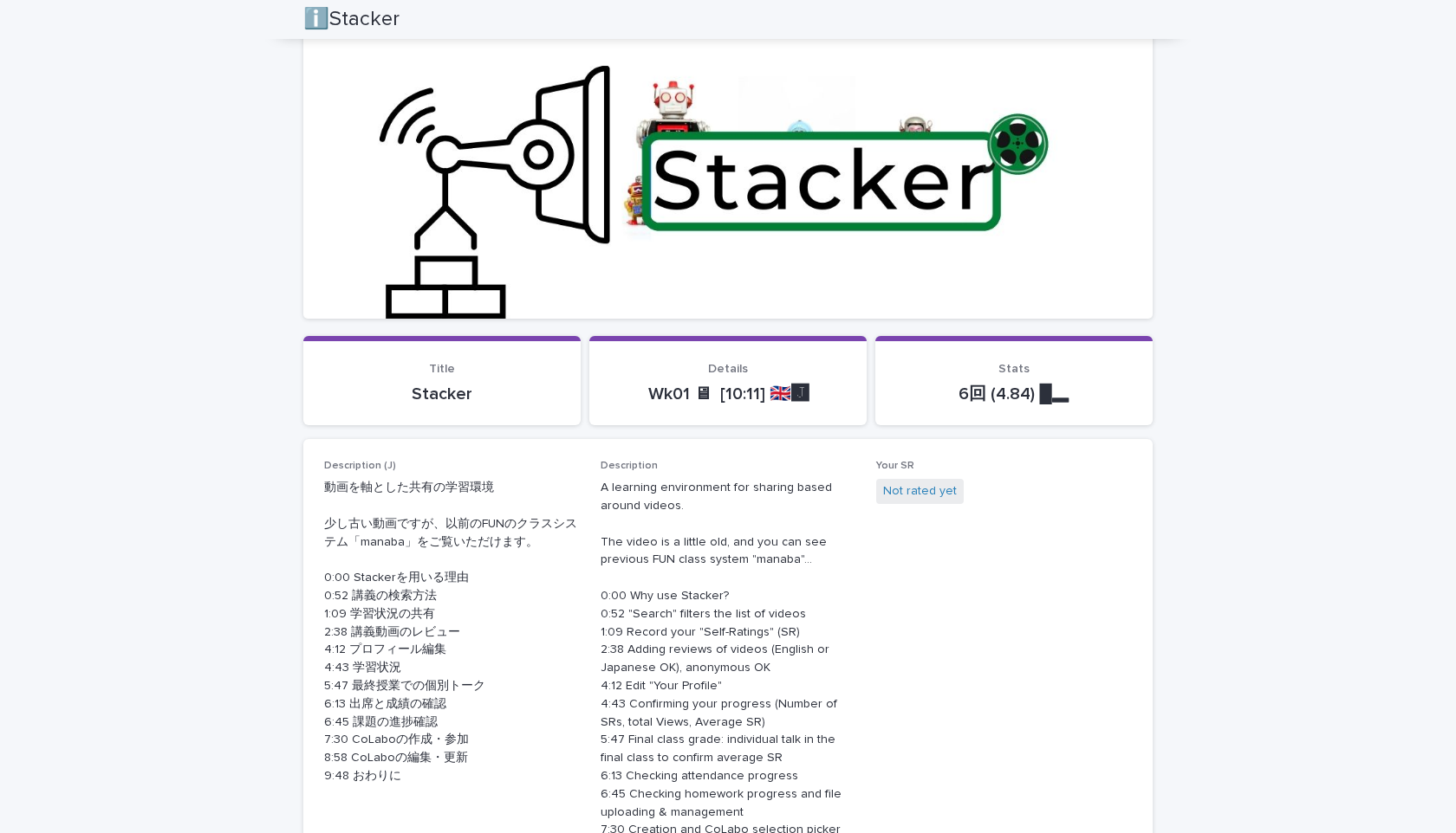
scroll to position [174, 0]
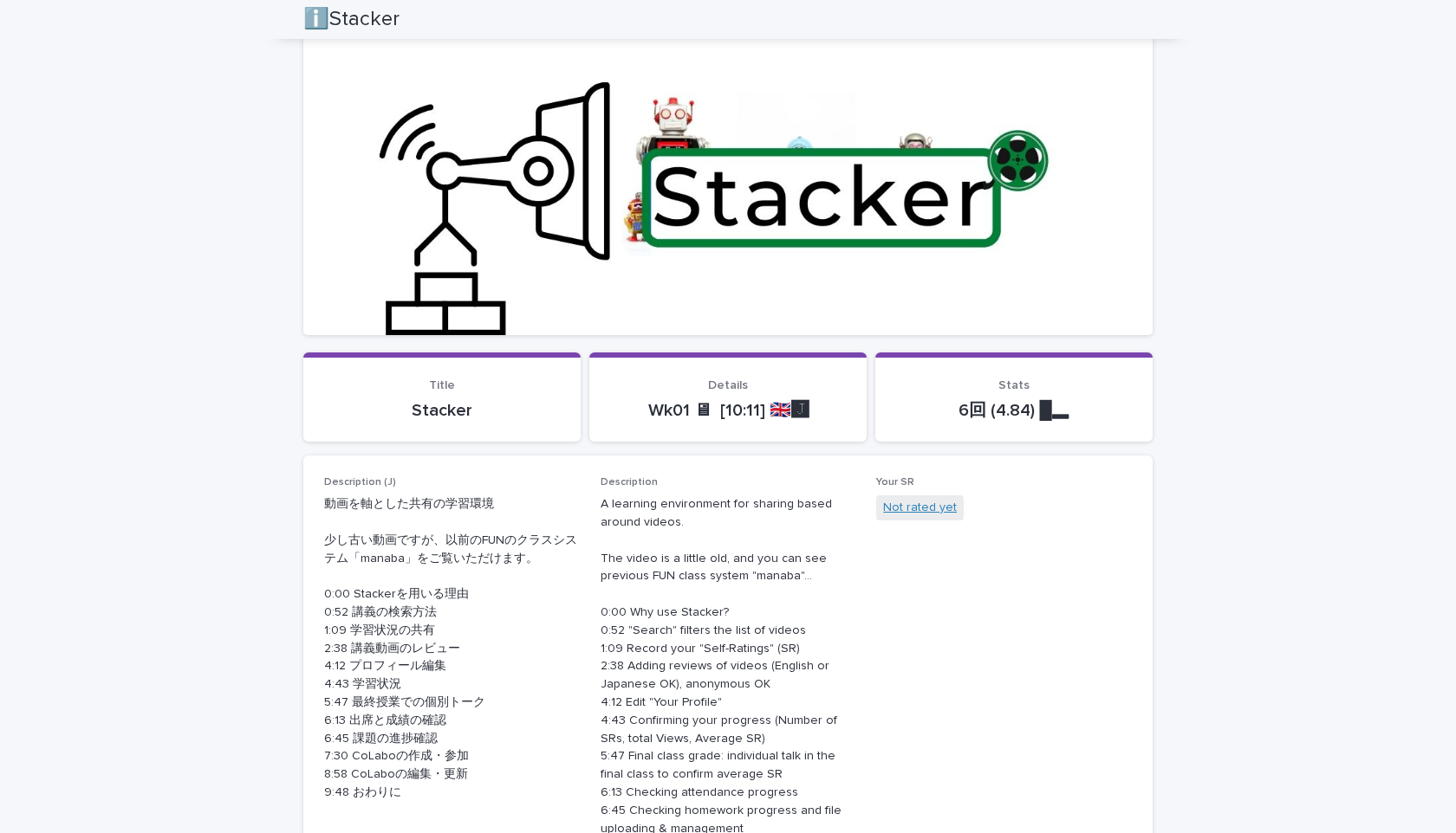
click at [923, 501] on link "Not rated yet" at bounding box center [921, 508] width 74 height 18
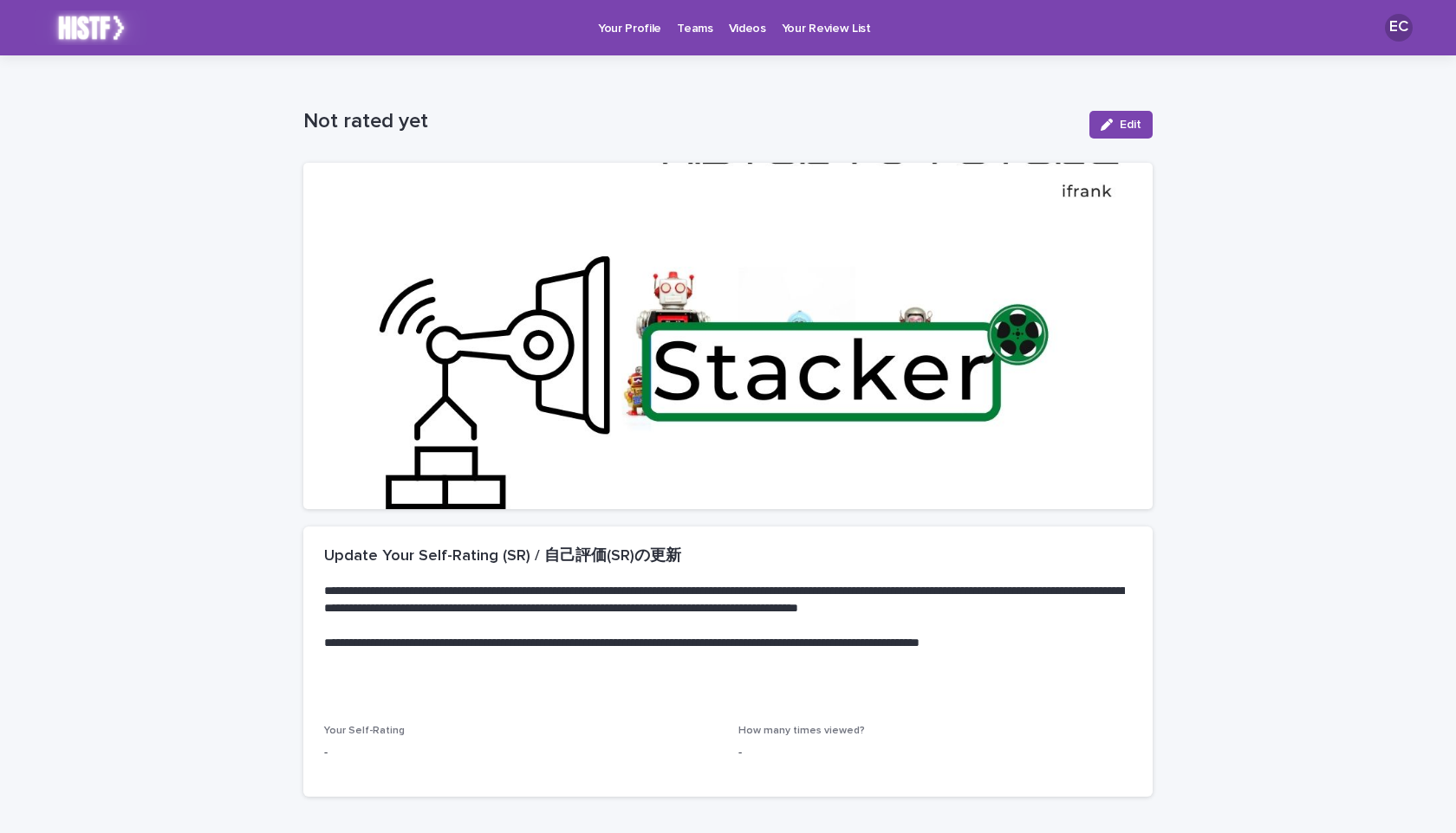
scroll to position [113, 0]
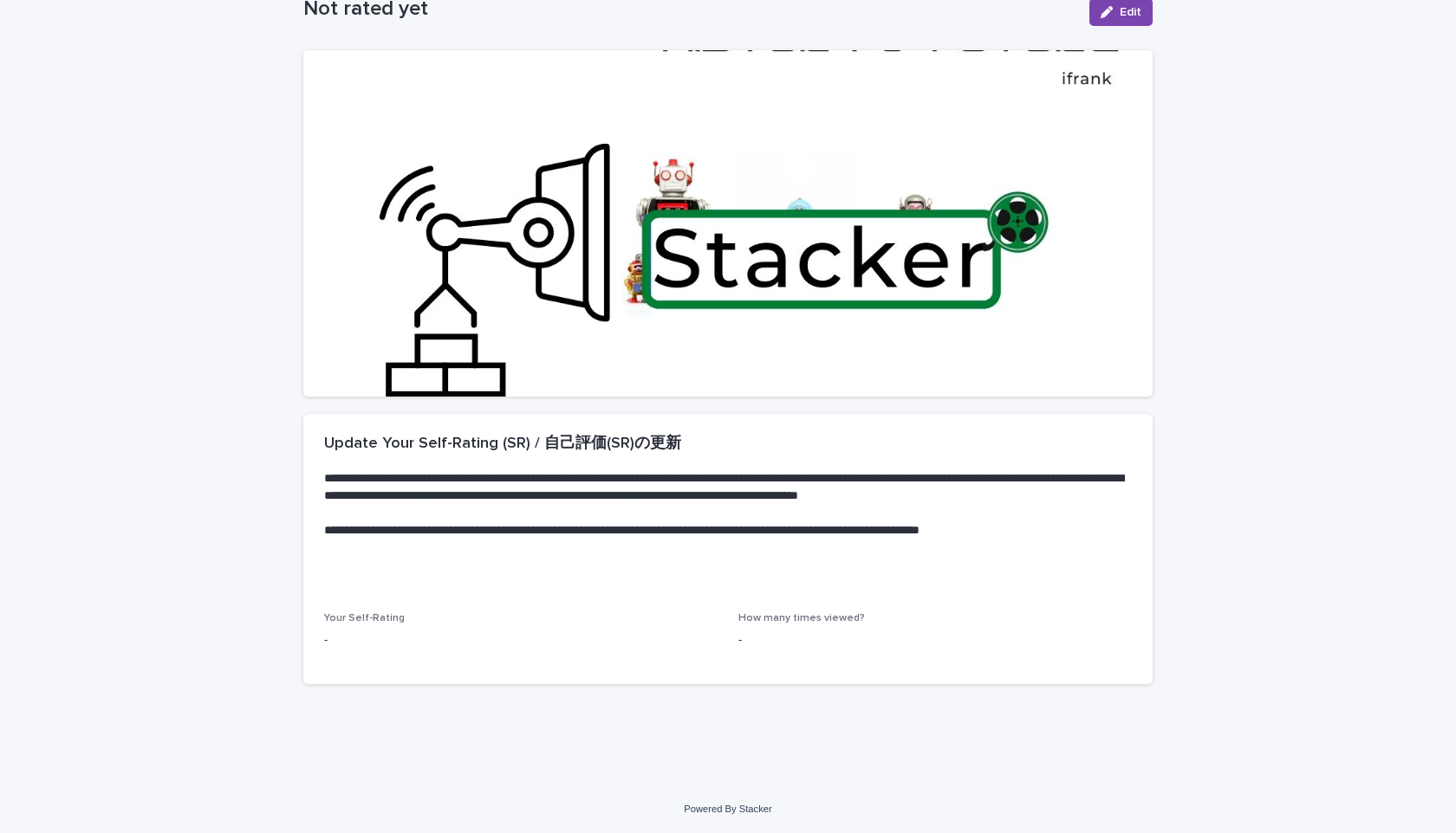
click at [749, 634] on p "-" at bounding box center [936, 640] width 394 height 18
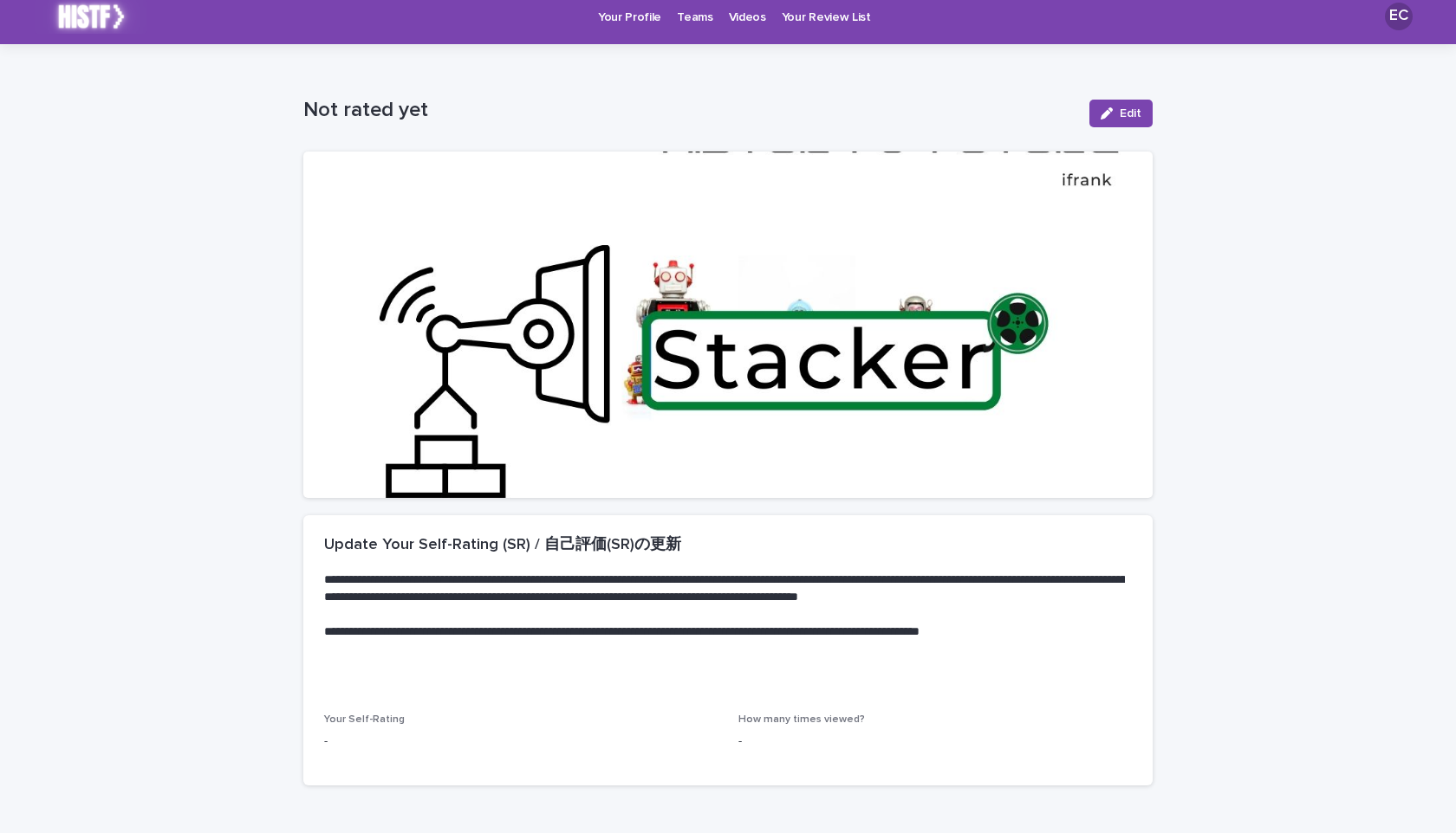
scroll to position [0, 0]
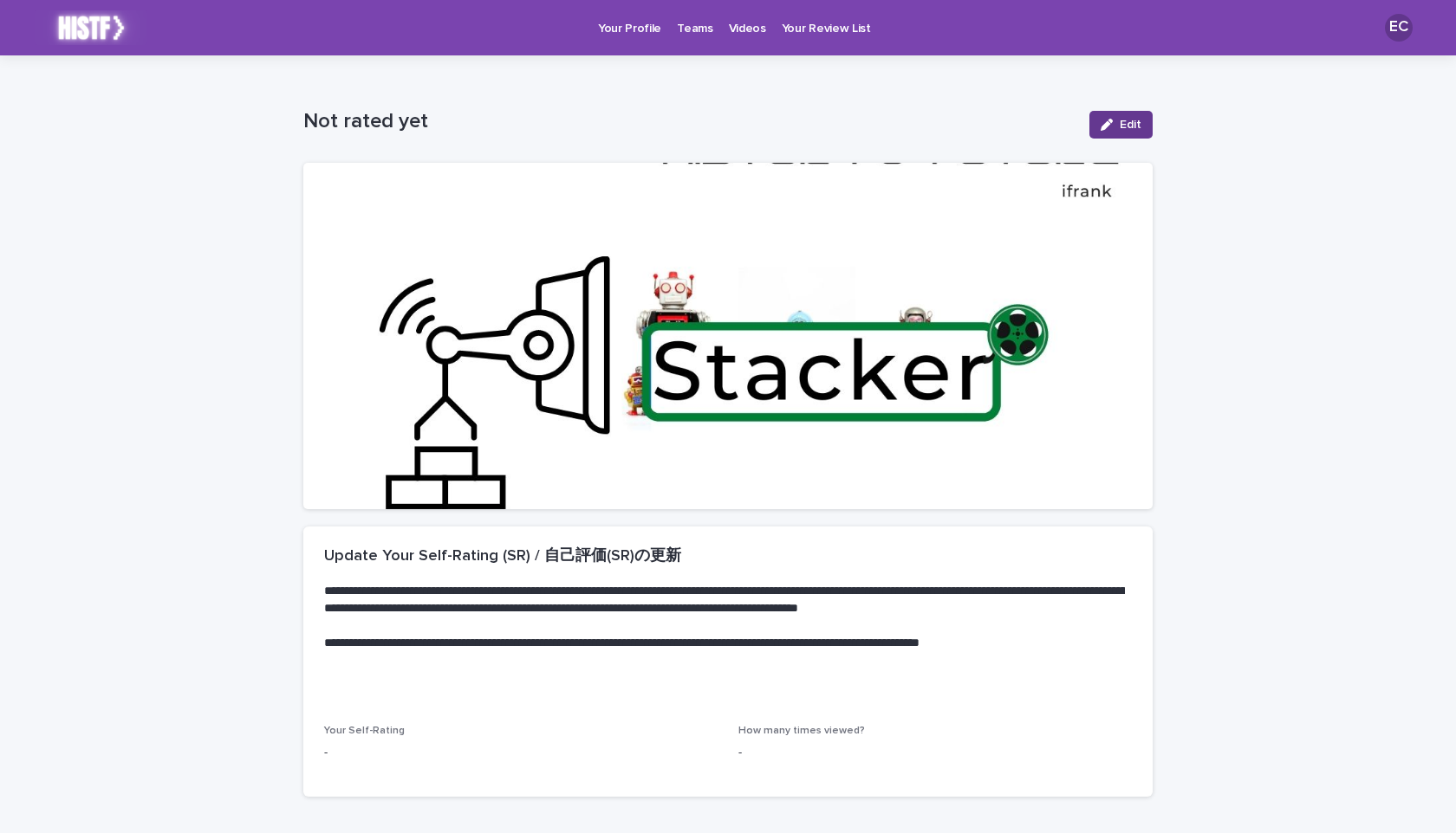
click at [1102, 121] on icon "button" at bounding box center [1107, 125] width 12 height 12
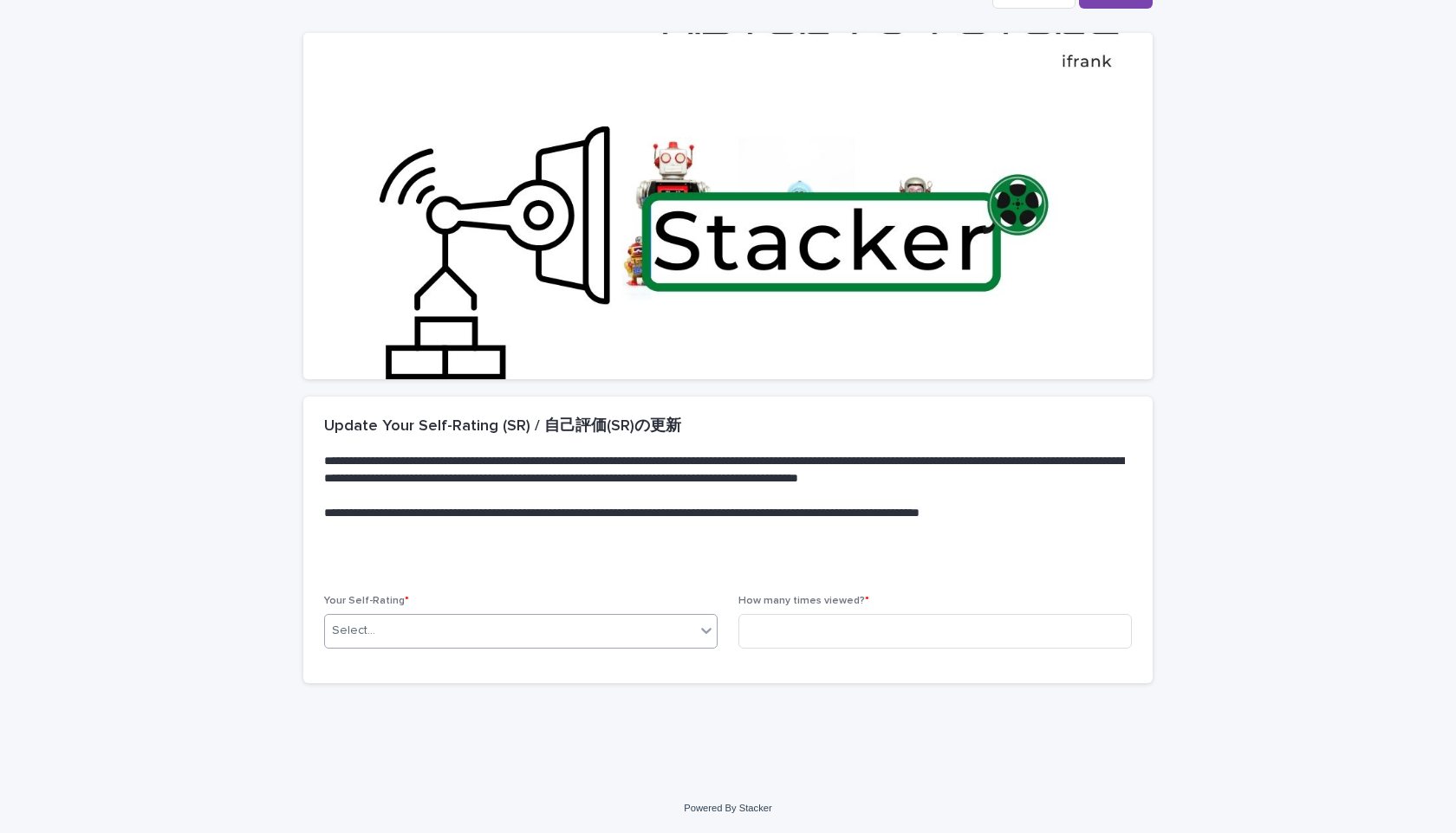
click at [533, 638] on div "Select..." at bounding box center [510, 631] width 370 height 28
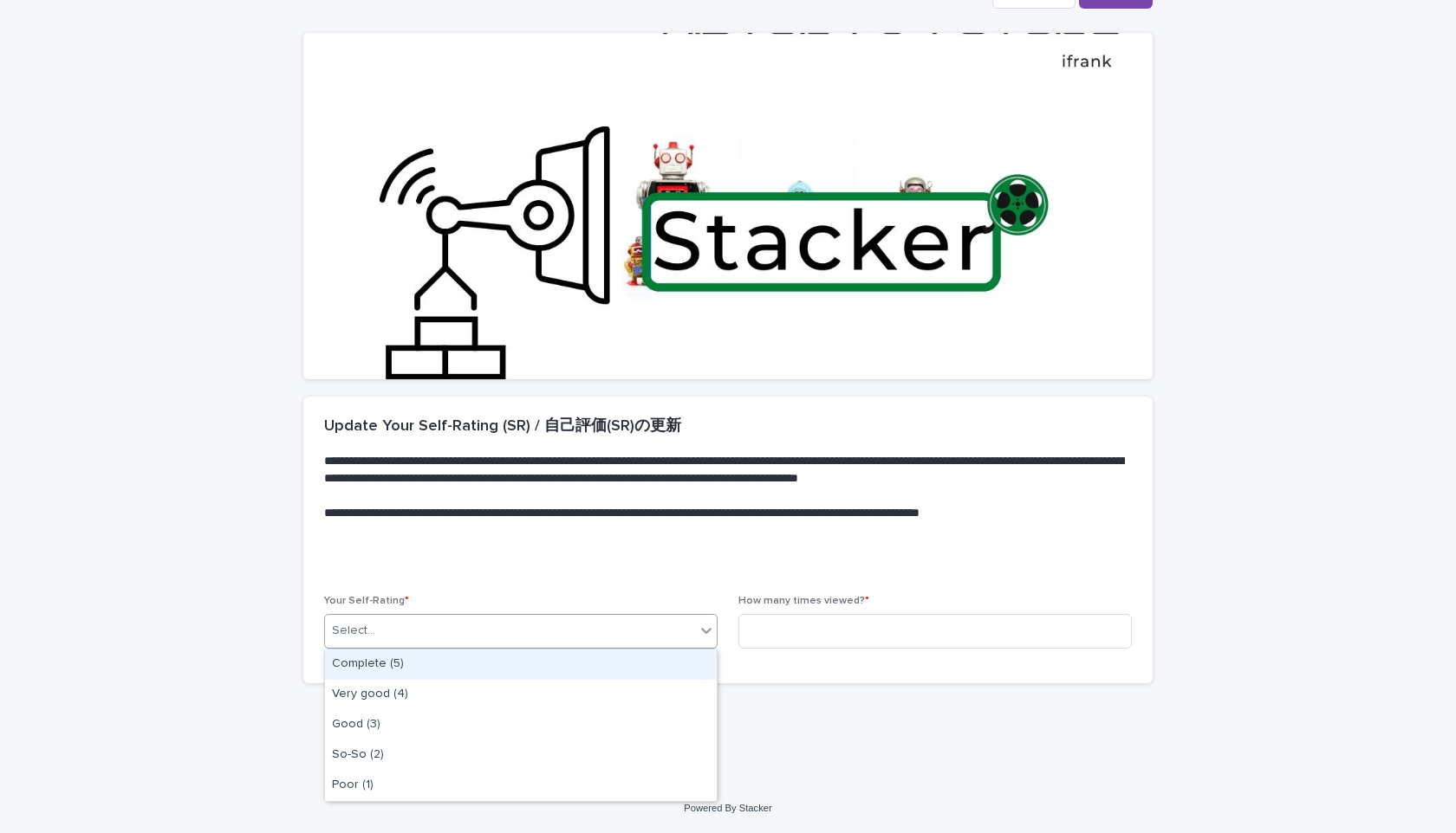
click at [437, 666] on div "Complete (5)" at bounding box center [521, 665] width 392 height 30
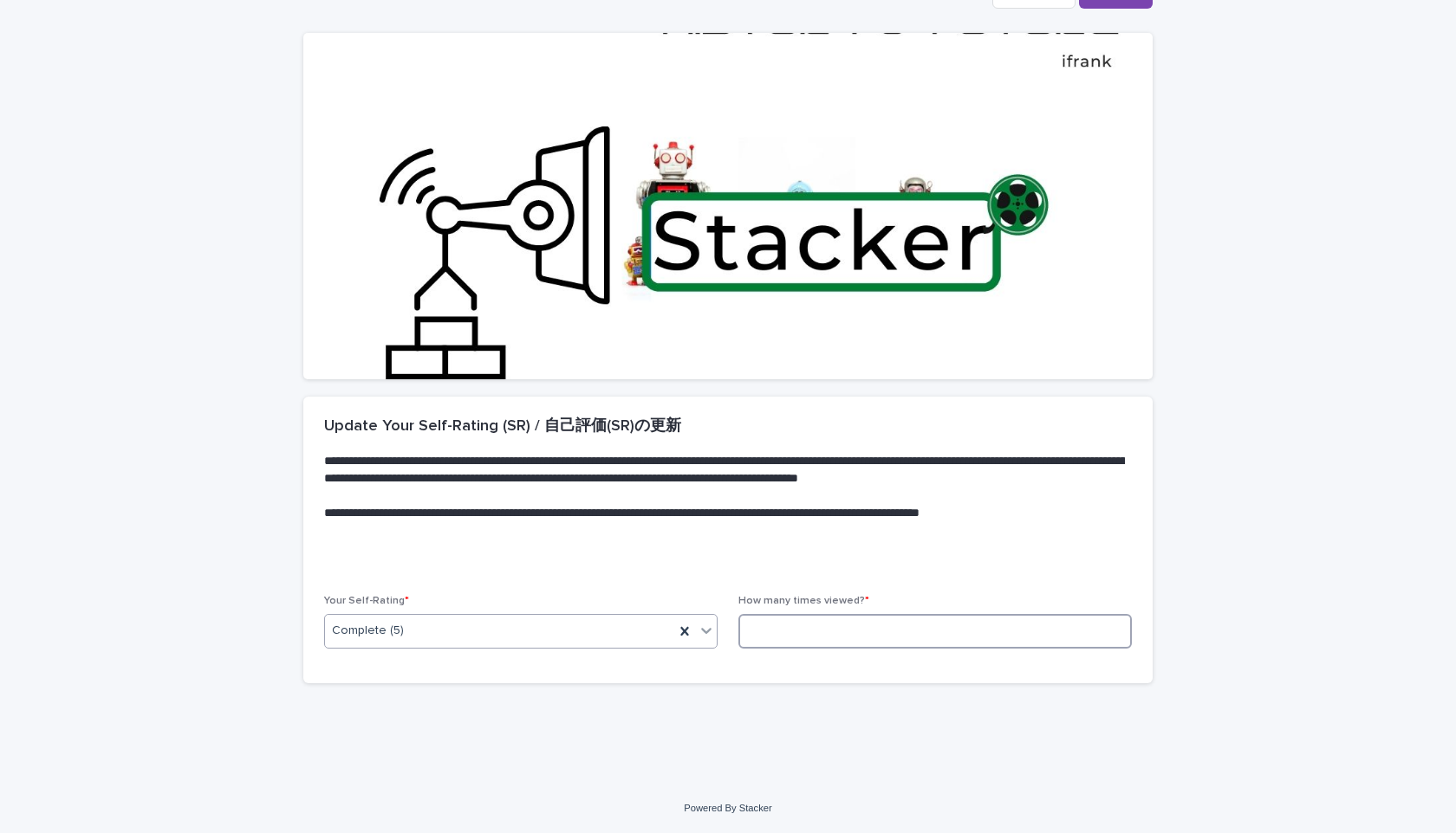
click at [770, 635] on input at bounding box center [936, 632] width 394 height 35
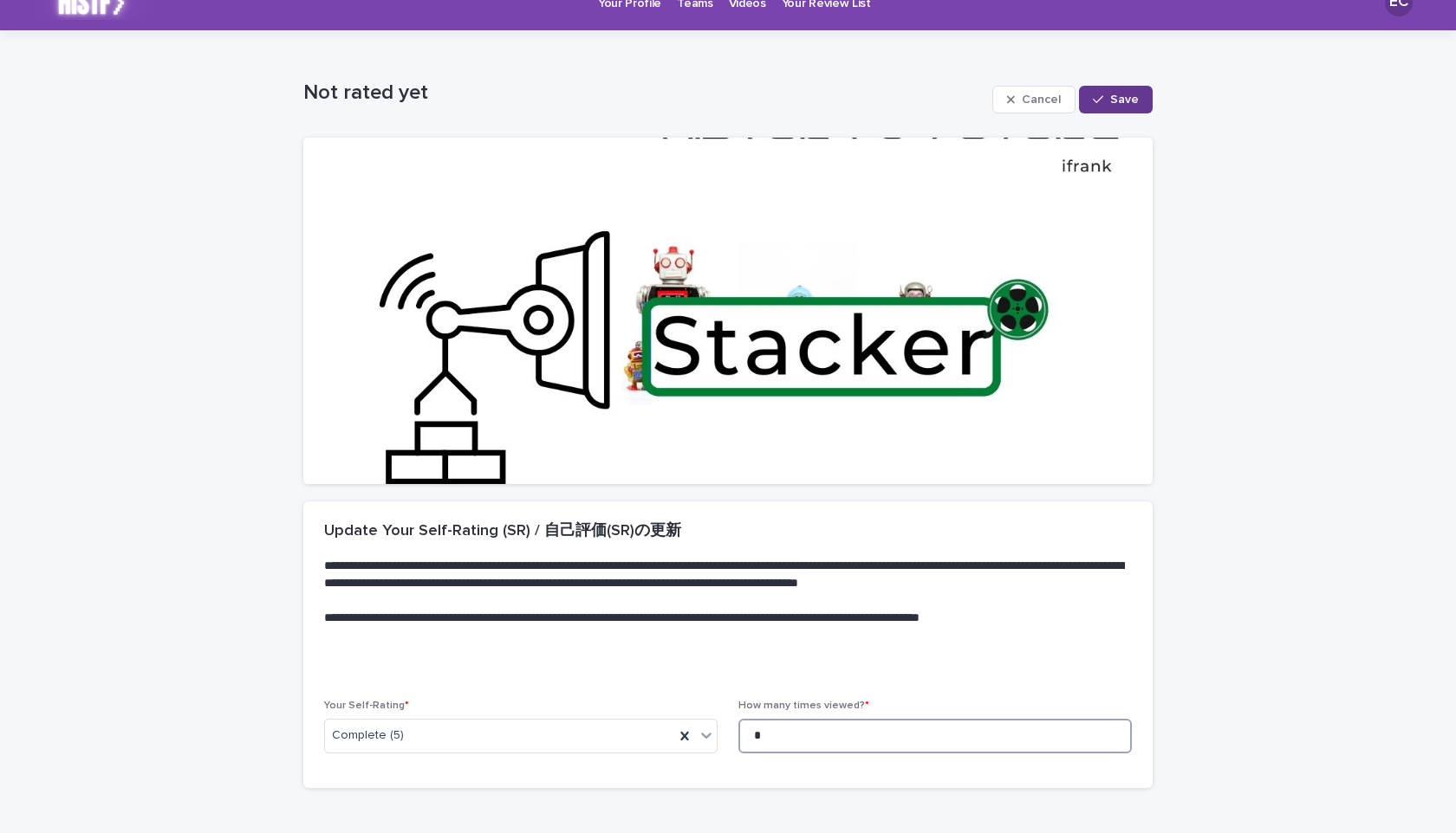
type input "*"
click at [1136, 88] on button "Save" at bounding box center [1116, 99] width 74 height 27
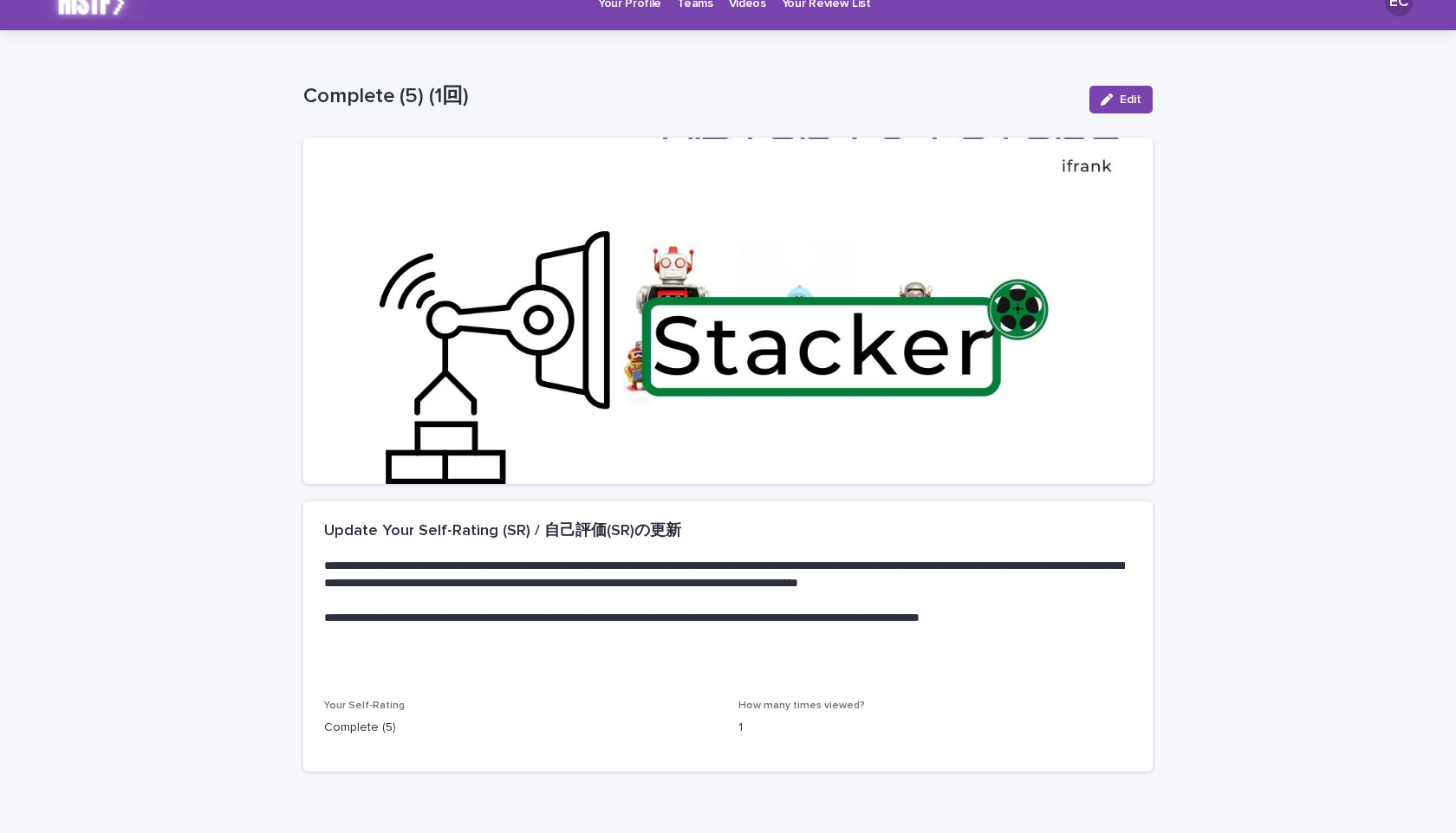
scroll to position [0, 0]
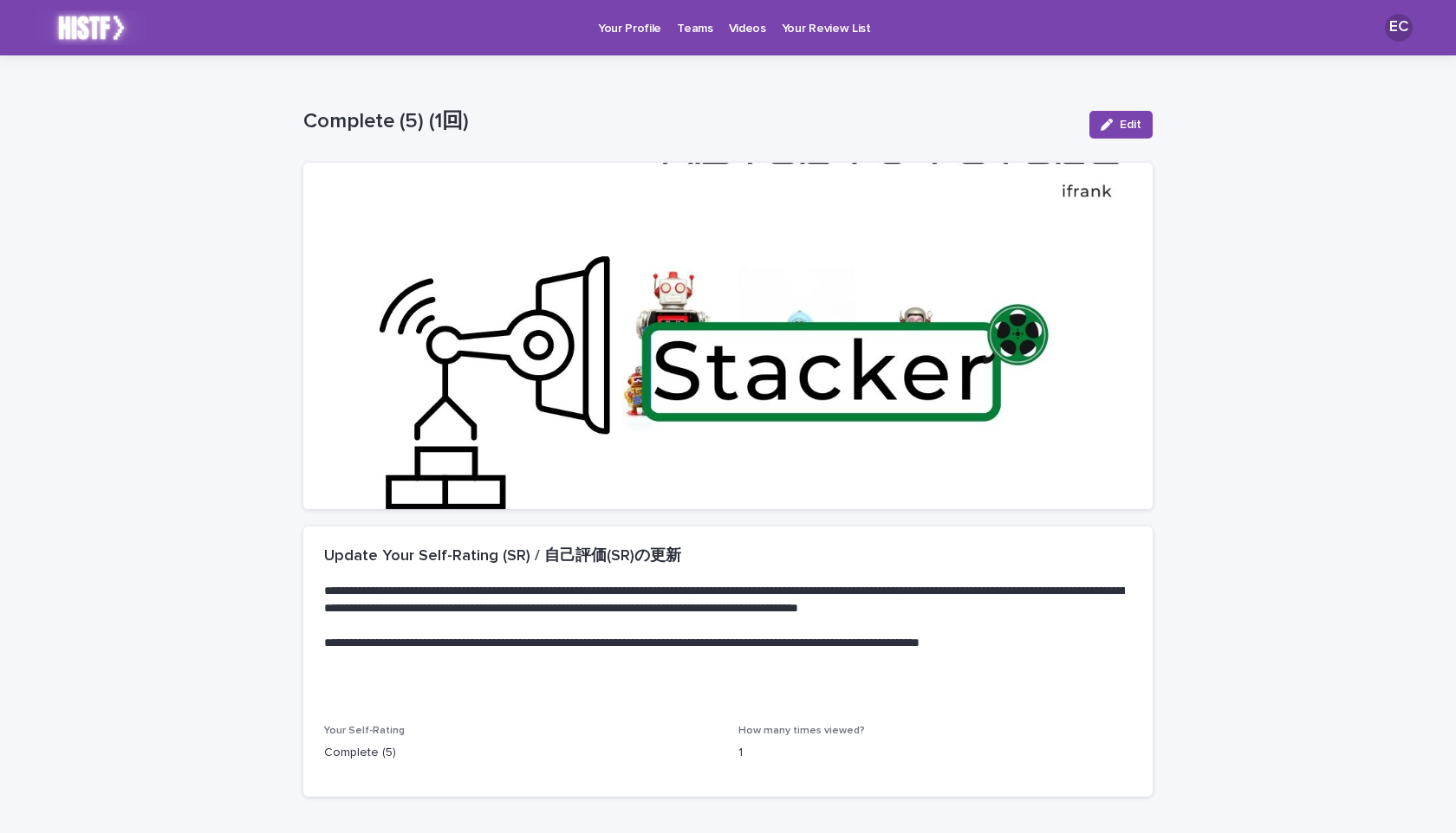
click at [645, 20] on p "Your Profile" at bounding box center [629, 18] width 63 height 36
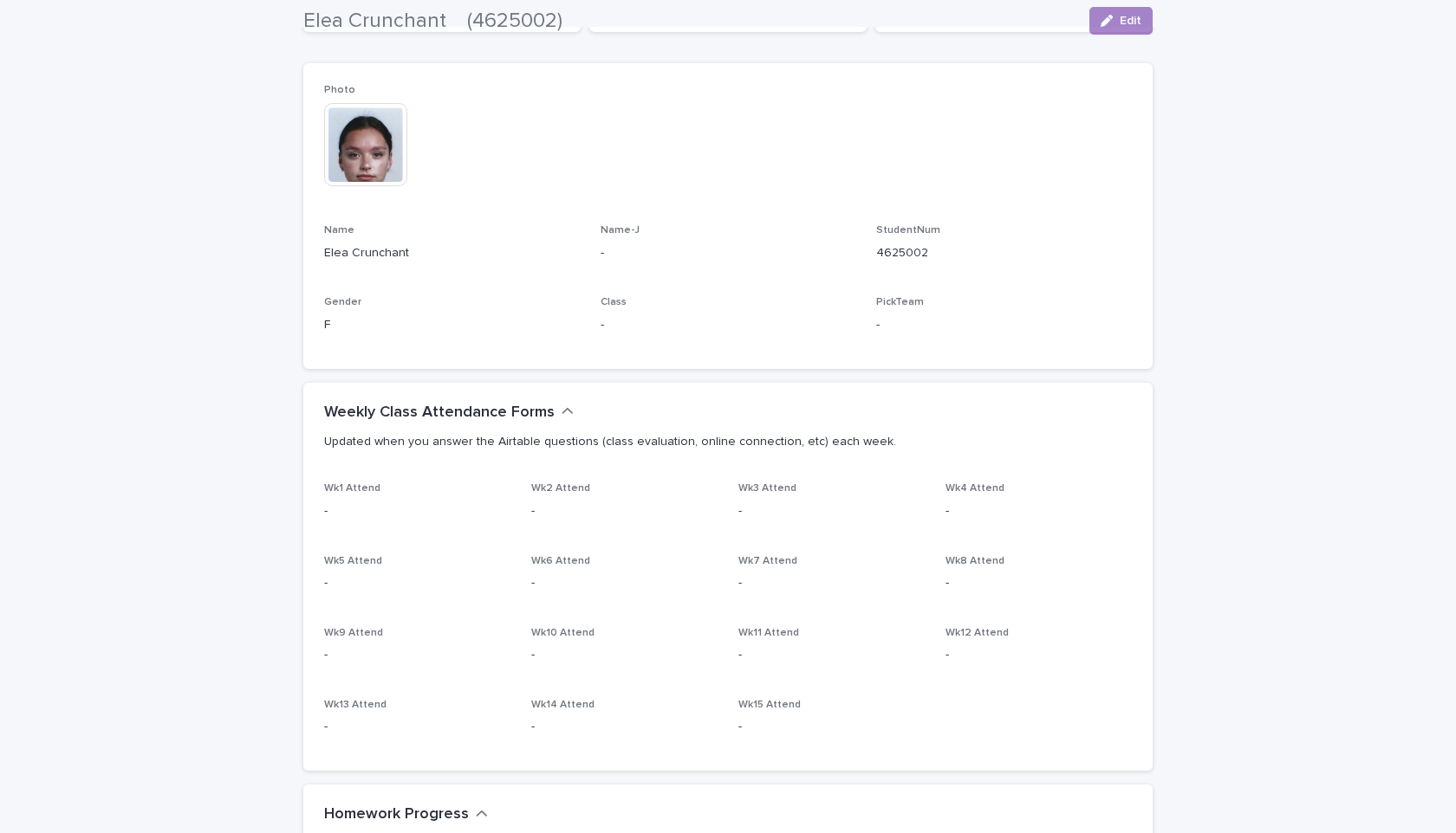
scroll to position [370, 0]
